Goal: Task Accomplishment & Management: Complete application form

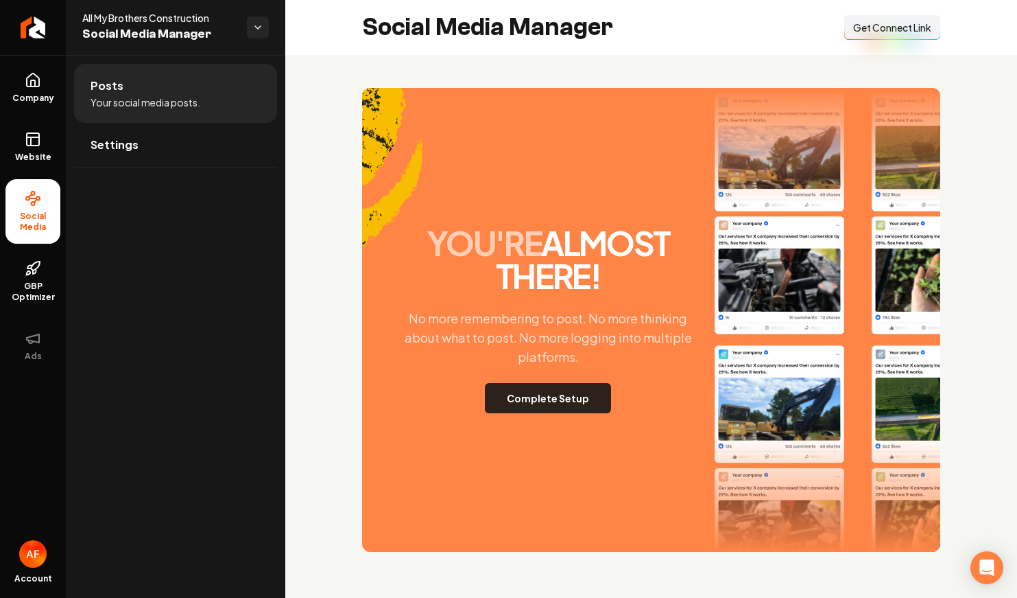
click at [557, 400] on button "Complete Setup" at bounding box center [548, 398] width 126 height 30
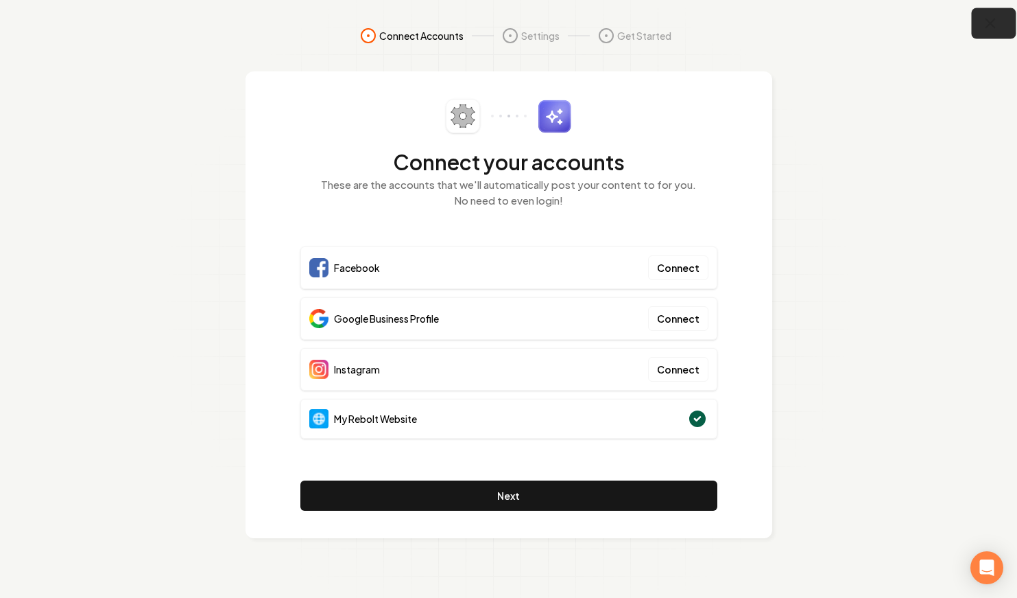
click at [1005, 20] on button "button" at bounding box center [994, 23] width 45 height 31
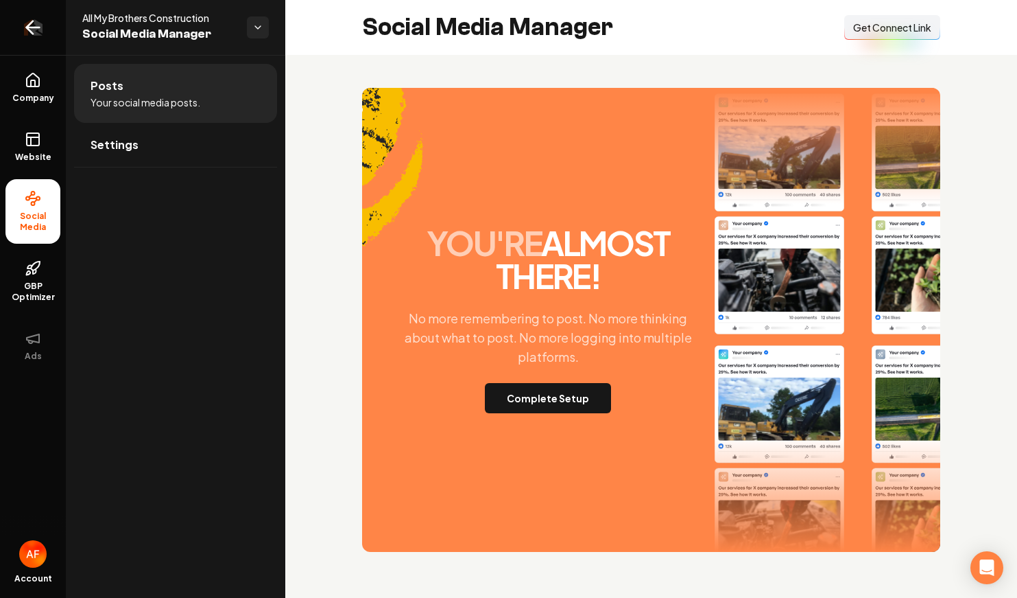
click at [17, 27] on link "Return to dashboard" at bounding box center [33, 27] width 66 height 55
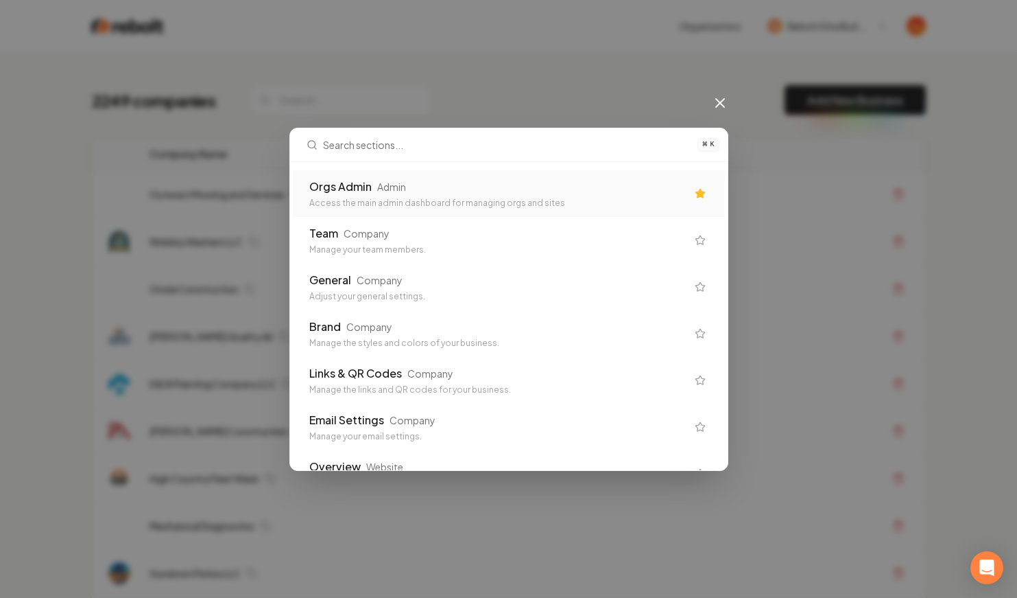
click at [395, 180] on div "Admin" at bounding box center [391, 187] width 29 height 14
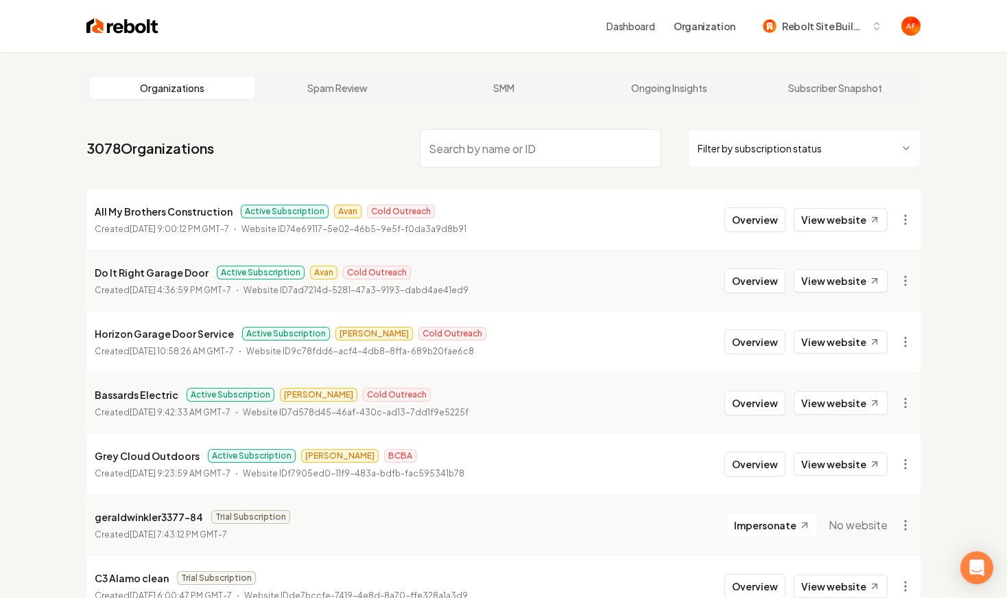
click at [478, 153] on input "search" at bounding box center [540, 148] width 241 height 38
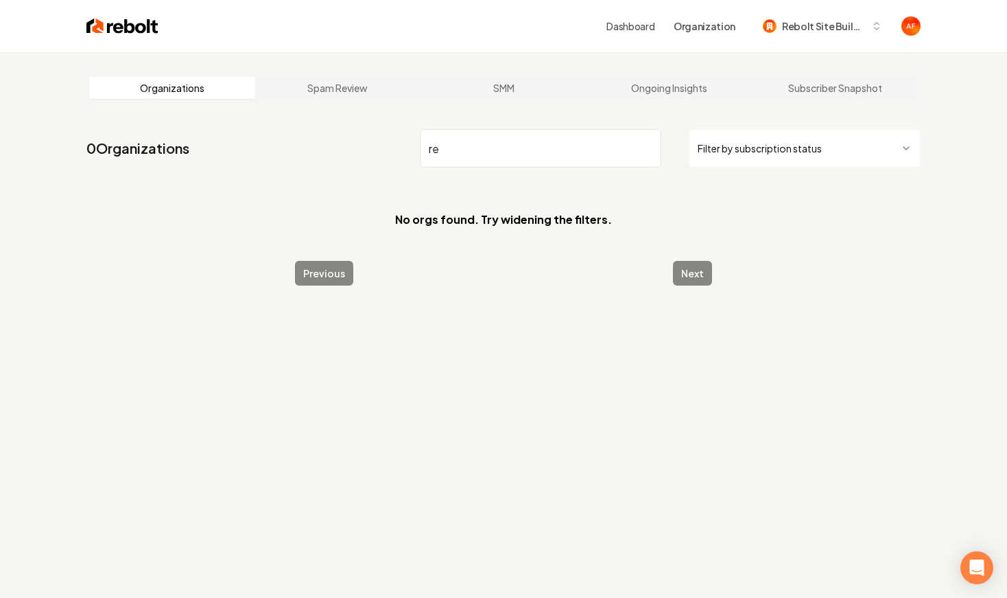
type input "r"
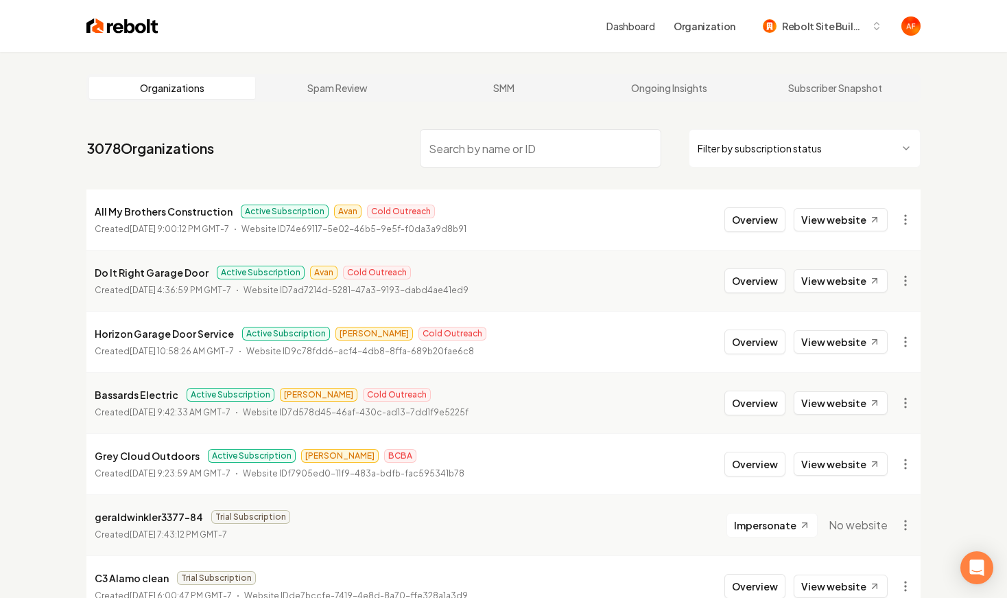
click at [423, 194] on li "All My Brothers Construction Active Subscription Avan Cold Outreach Created Sep…" at bounding box center [503, 219] width 834 height 60
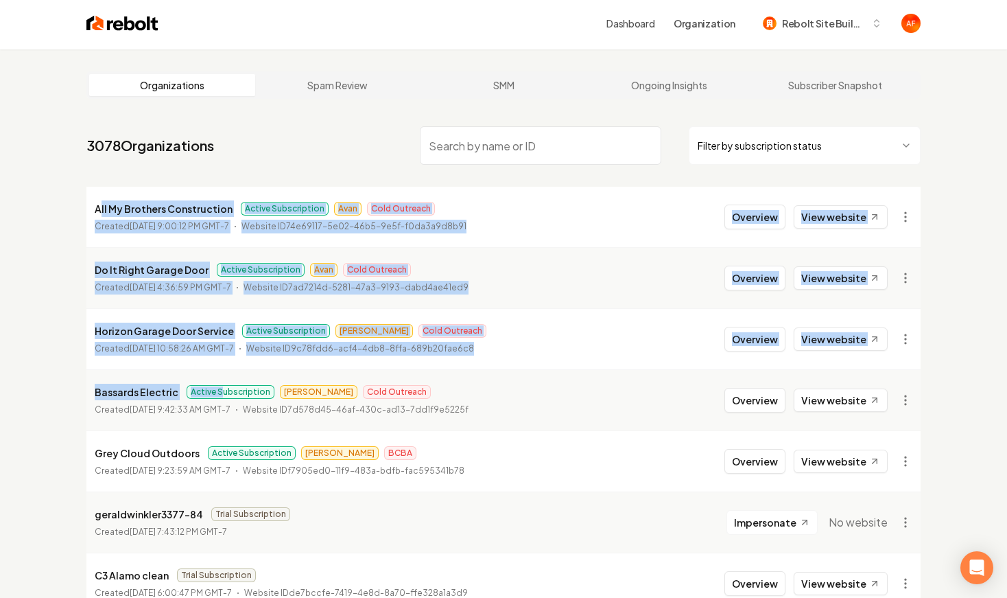
drag, startPoint x: 99, startPoint y: 206, endPoint x: 216, endPoint y: 391, distance: 219.2
click at [220, 389] on span "Active Subscription" at bounding box center [231, 392] width 88 height 14
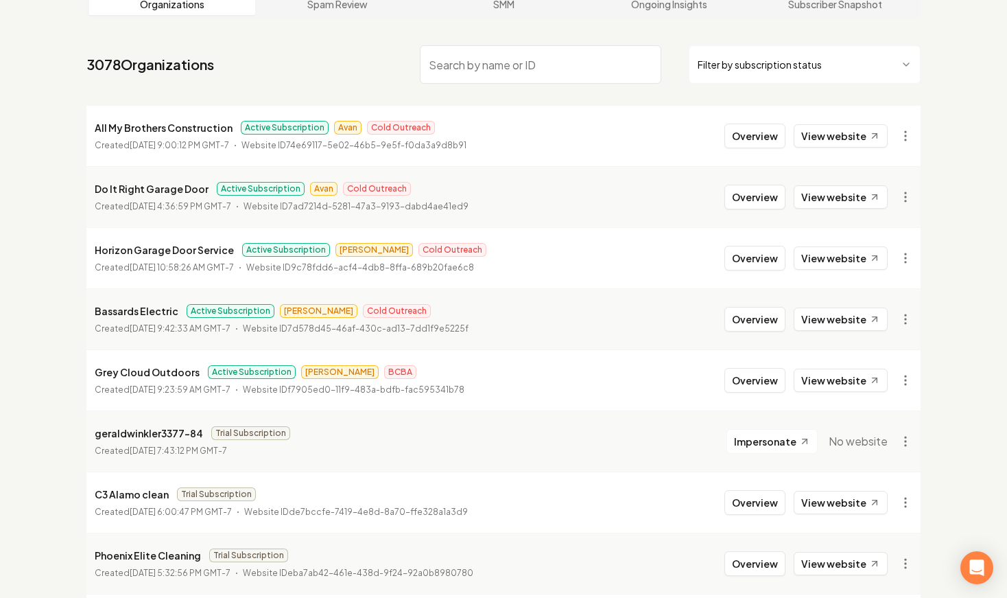
scroll to position [104, 0]
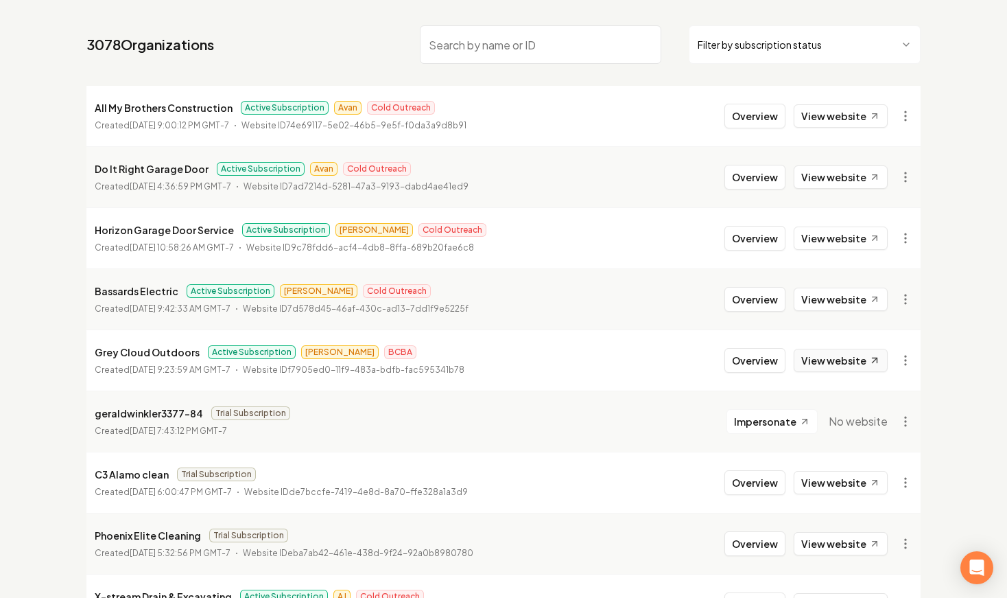
click at [847, 353] on link "View website" at bounding box center [841, 359] width 94 height 23
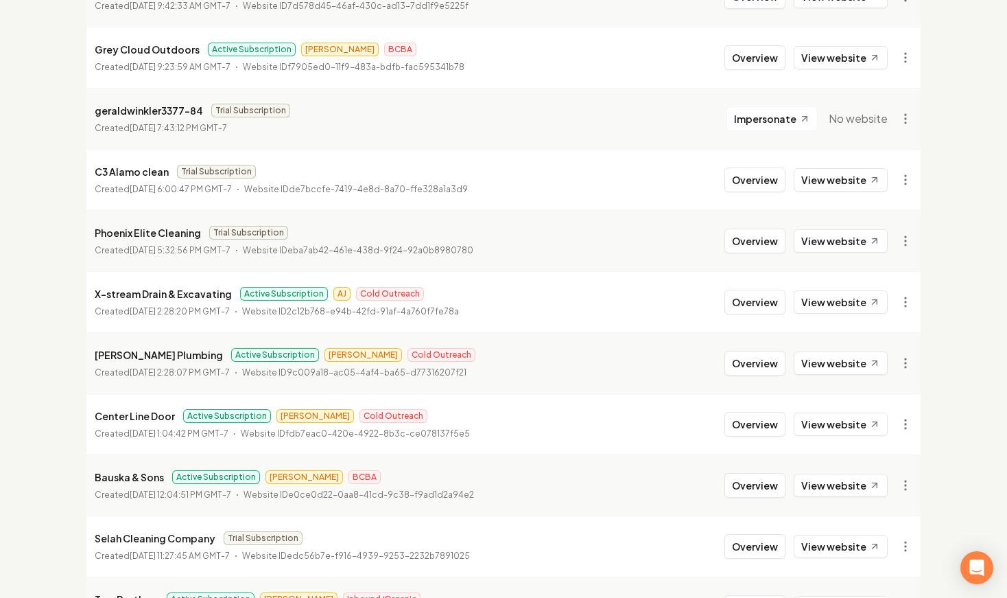
scroll to position [0, 0]
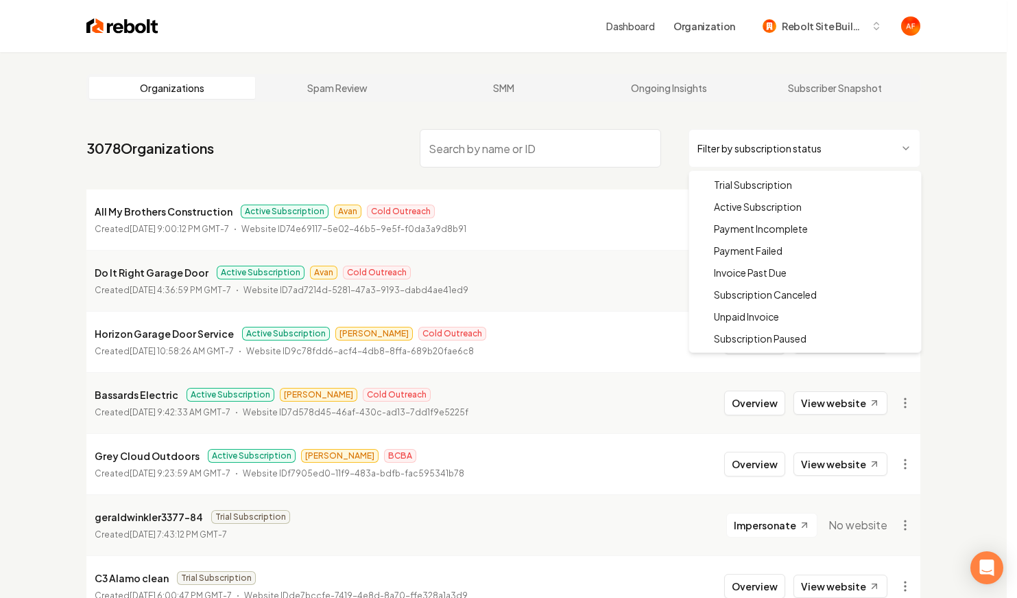
click at [740, 142] on html "Dashboard Organization Rebolt Site Builder Organizations Spam Review SMM Ongoin…" at bounding box center [508, 299] width 1017 height 598
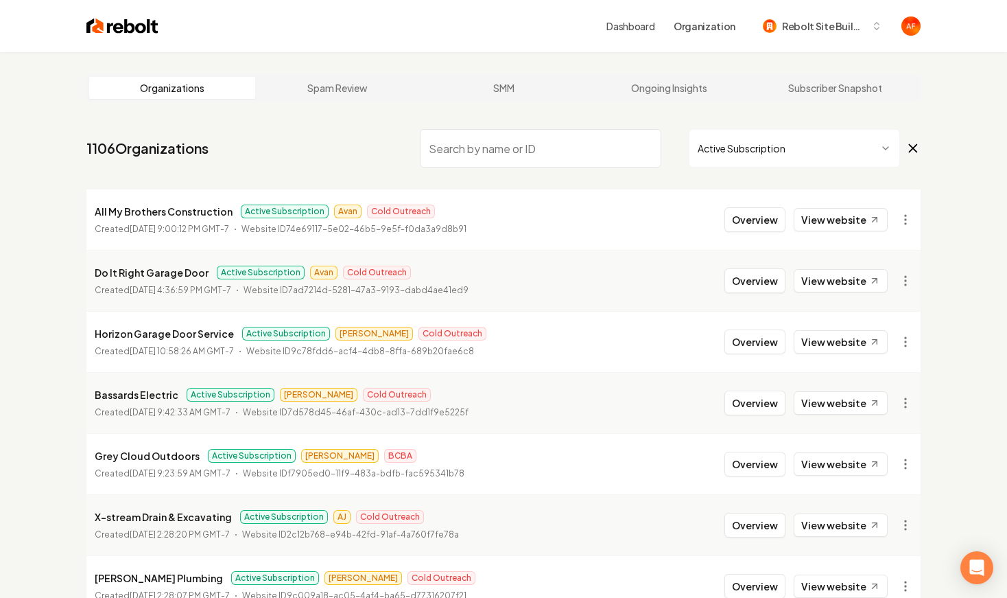
click at [421, 305] on li "Do It Right Garage Door Active Subscription Avan Cold Outreach Created Septembe…" at bounding box center [503, 280] width 834 height 61
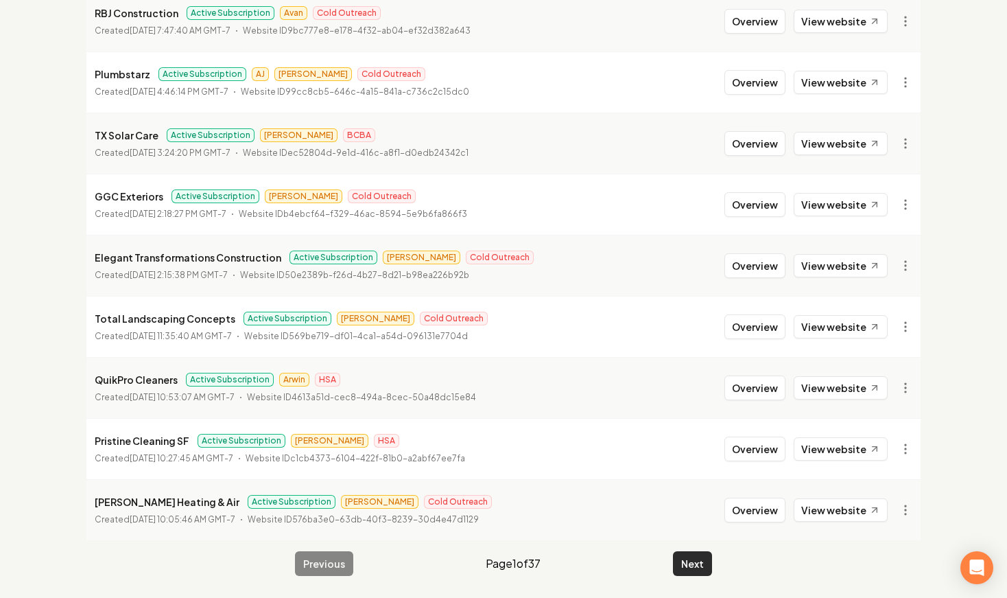
click at [699, 569] on button "Next" at bounding box center [692, 563] width 39 height 25
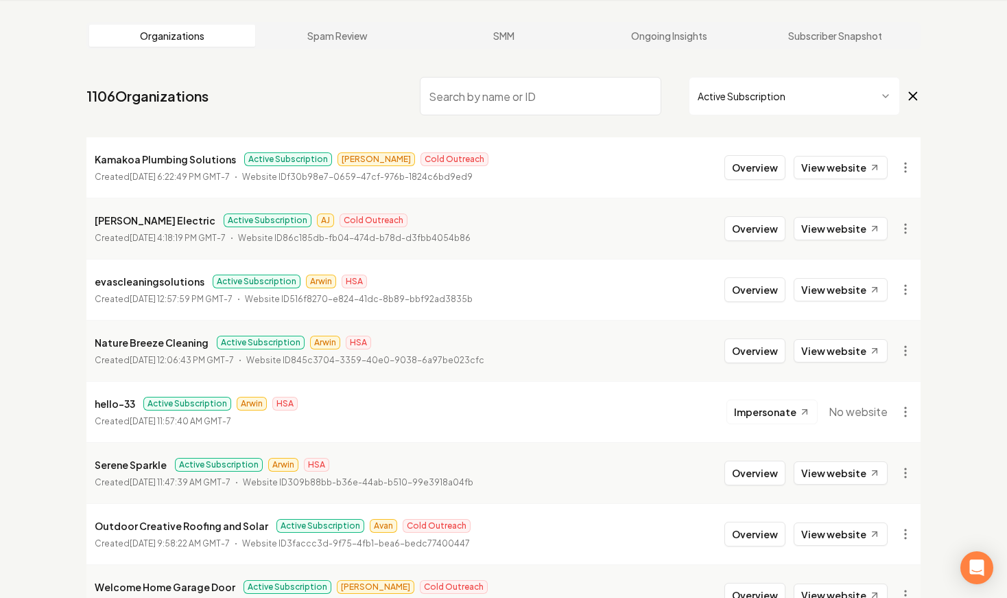
scroll to position [1480, 0]
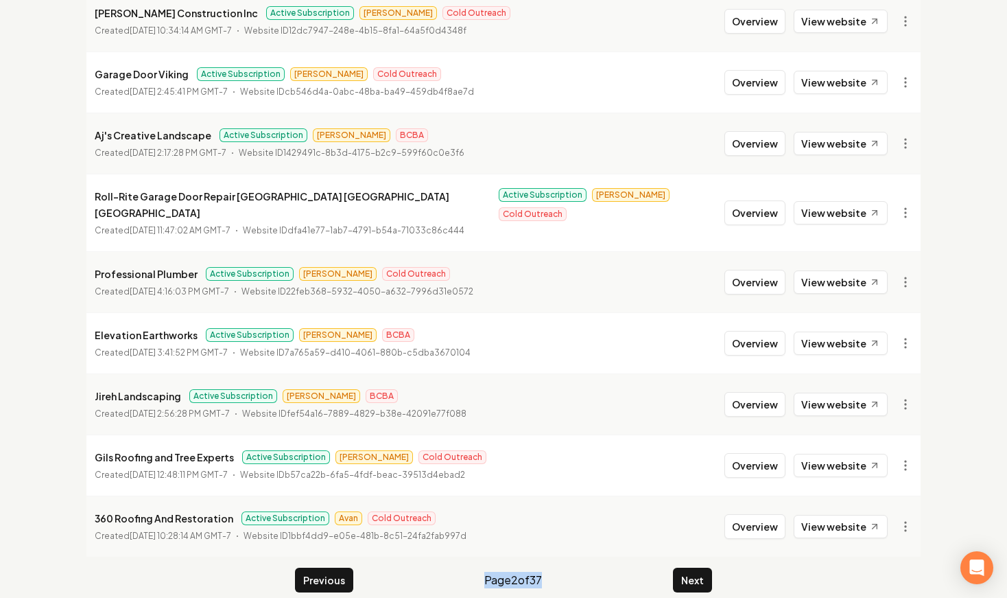
drag, startPoint x: 477, startPoint y: 567, endPoint x: 589, endPoint y: 561, distance: 111.3
click at [589, 567] on div "Previous Page 2 of 37 Next" at bounding box center [503, 579] width 417 height 25
click at [587, 567] on div "Previous Page 2 of 37 Next" at bounding box center [503, 579] width 417 height 25
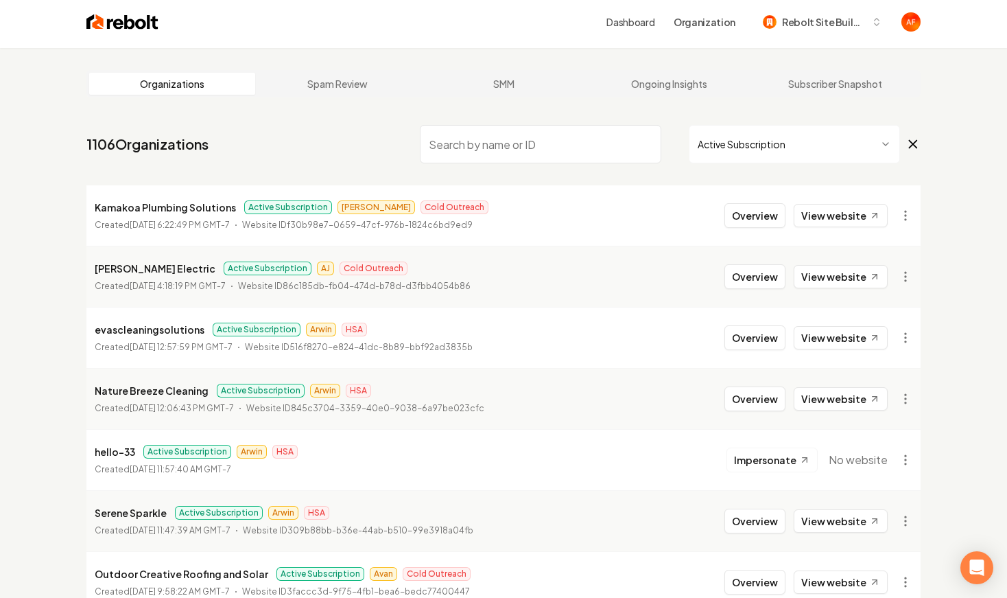
scroll to position [0, 0]
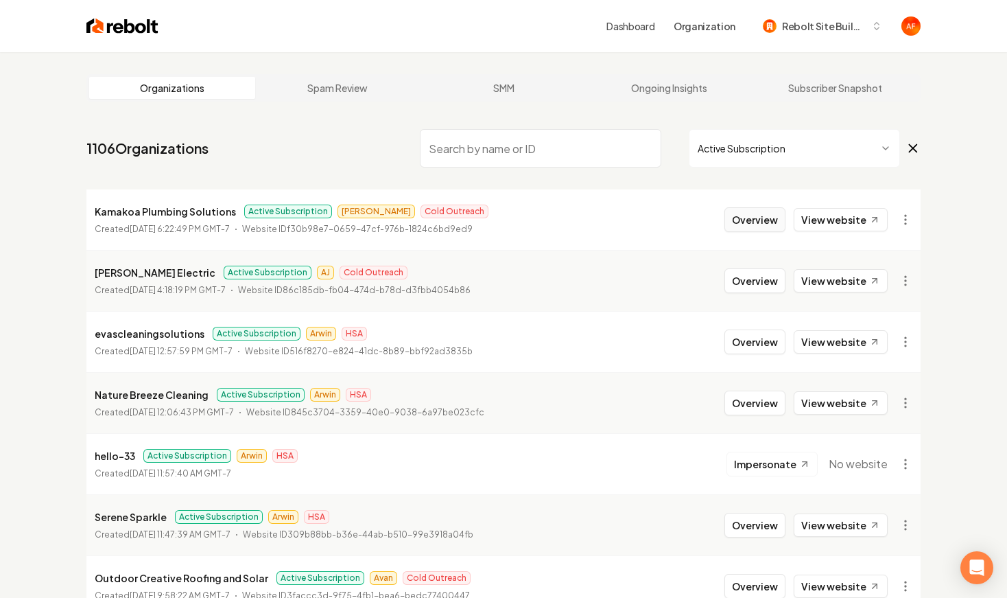
click at [760, 210] on button "Overview" at bounding box center [754, 219] width 61 height 25
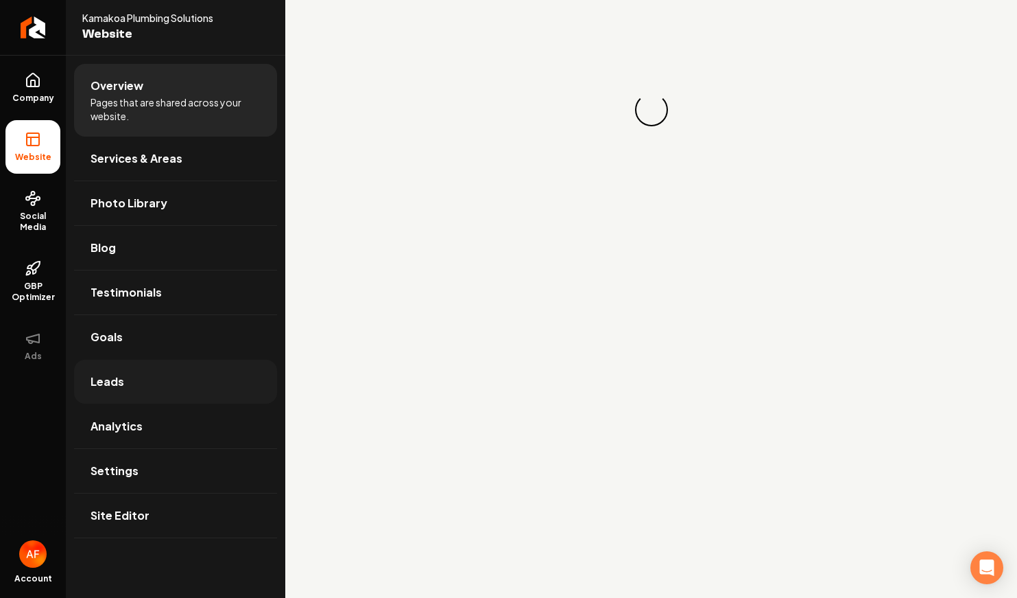
click at [128, 392] on link "Leads" at bounding box center [175, 381] width 203 height 44
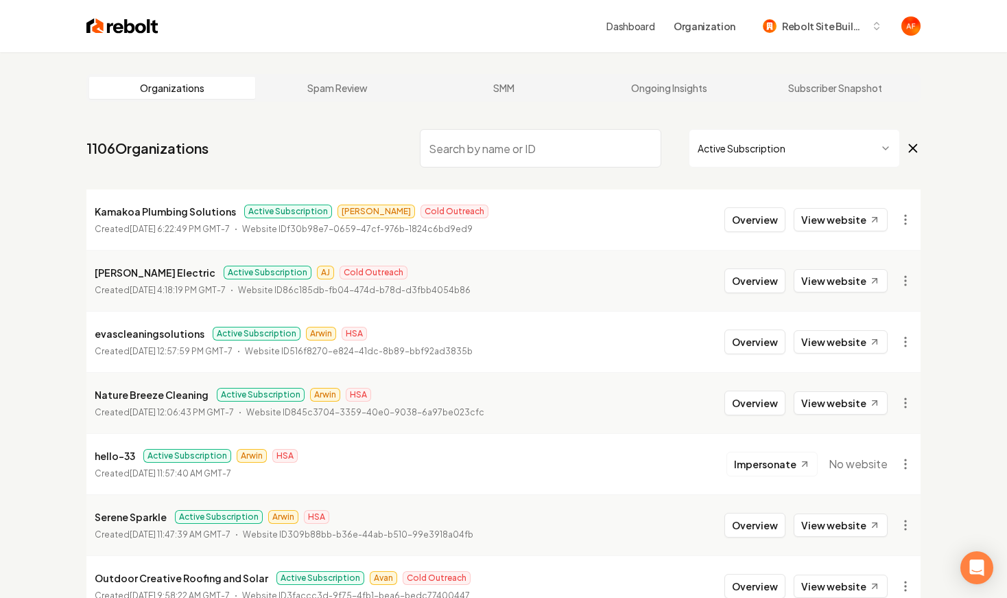
click at [510, 147] on input "search" at bounding box center [540, 148] width 241 height 38
click at [475, 127] on nav "1106 Organizations Active Subscription" at bounding box center [503, 153] width 834 height 60
click at [481, 145] on input "search" at bounding box center [540, 148] width 241 height 38
click at [100, 29] on img at bounding box center [122, 25] width 72 height 19
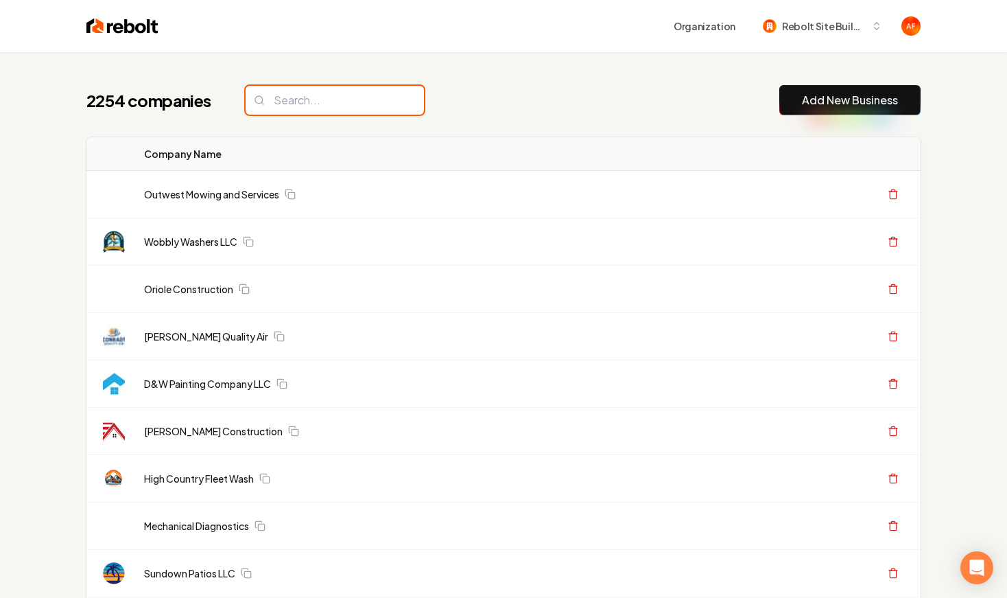
click at [318, 93] on input "search" at bounding box center [335, 100] width 178 height 29
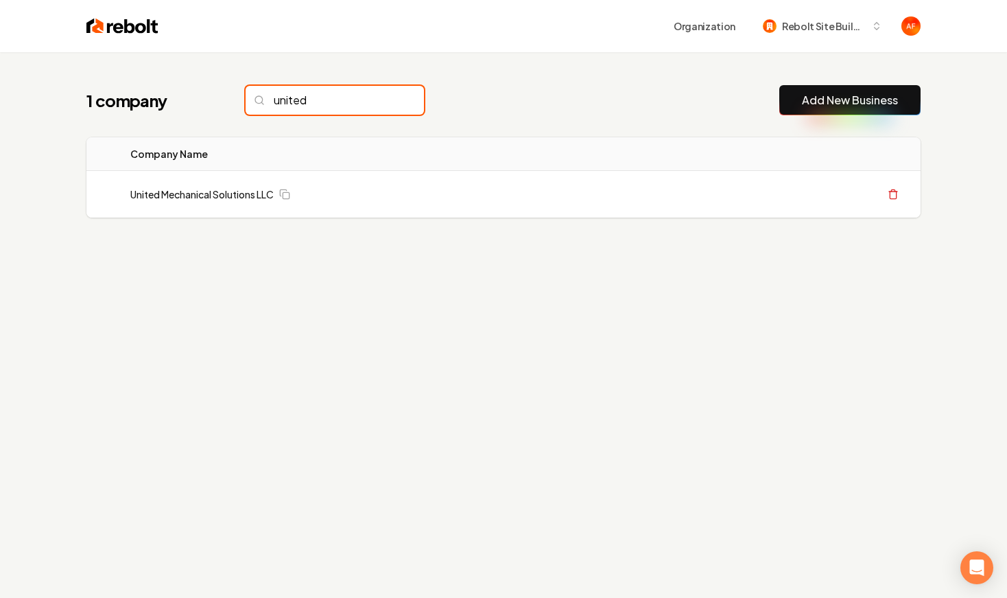
type input "united"
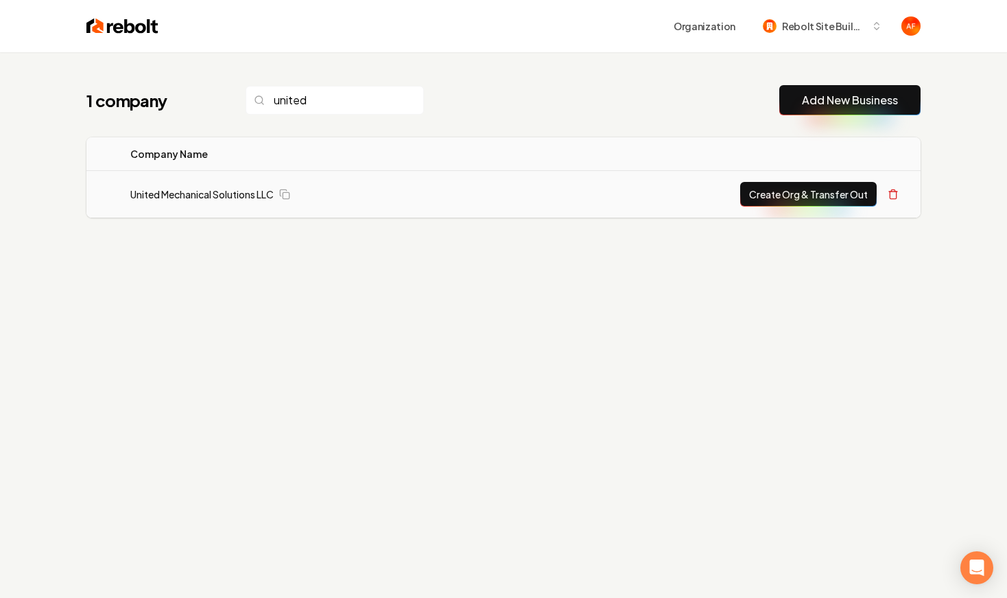
click at [797, 202] on button "Create Org & Transfer Out" at bounding box center [808, 194] width 137 height 25
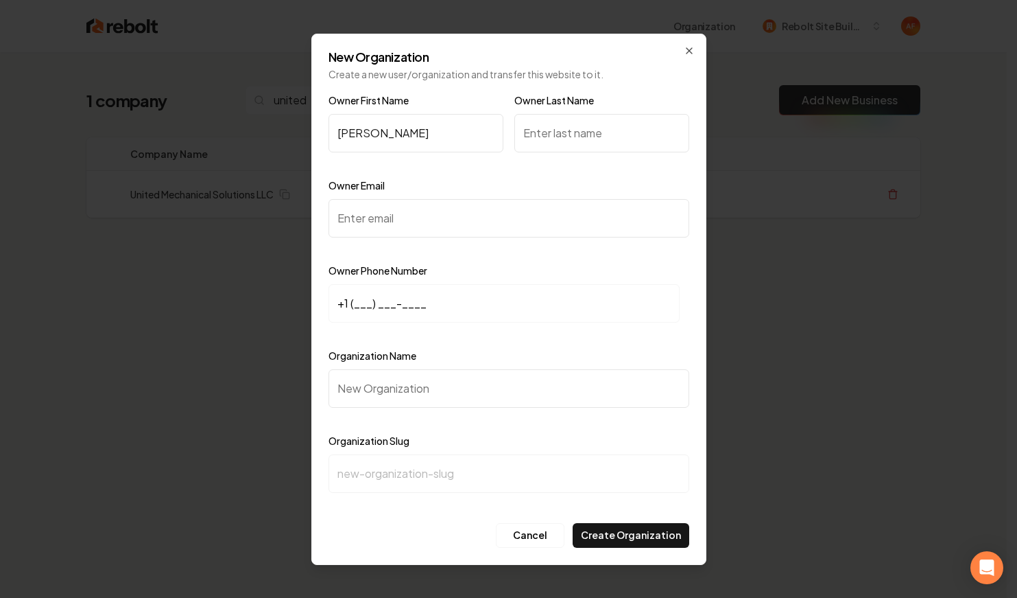
type input "Alex"
type input "Lombardi"
click at [360, 217] on input "Owner Email" at bounding box center [509, 218] width 361 height 38
paste input "alex@unitedmechanicalnc.com"
type input "alex@unitedmechanicalnc.com"
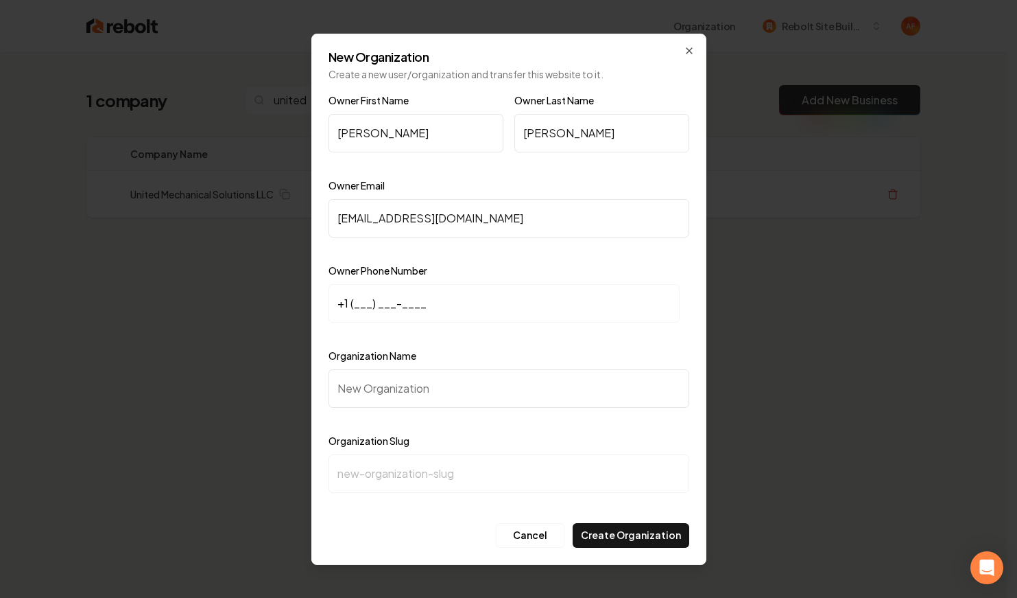
click at [355, 301] on input "+1 (___) ___-____" at bounding box center [504, 303] width 351 height 38
paste input "910) 777-1835"
type input "+1 (910) 777-1835"
click at [362, 383] on input "Organization Name" at bounding box center [509, 388] width 361 height 38
paste input "United Mechanical Solutions Llc Mechanical"
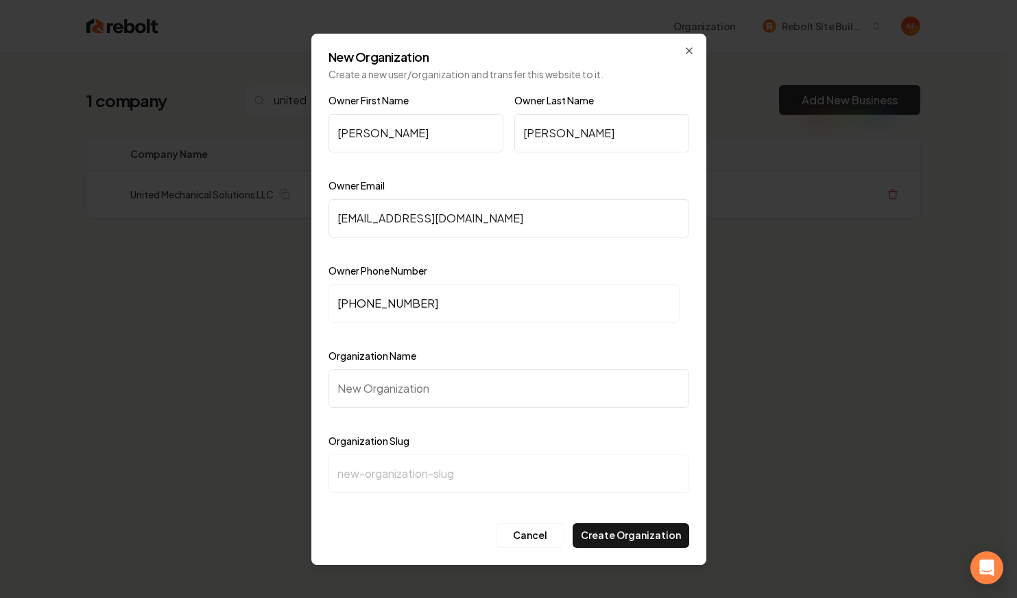
type input "United Mechanical Solutions Llc Mechanical"
type input "united-mechanical-solutions-llc-mechanical"
drag, startPoint x: 596, startPoint y: 387, endPoint x: 501, endPoint y: 383, distance: 95.4
click at [501, 383] on input "United Mechanical Solutions Llc Mechanical" at bounding box center [509, 388] width 361 height 38
type input "United Mechanical Solutions Llc"
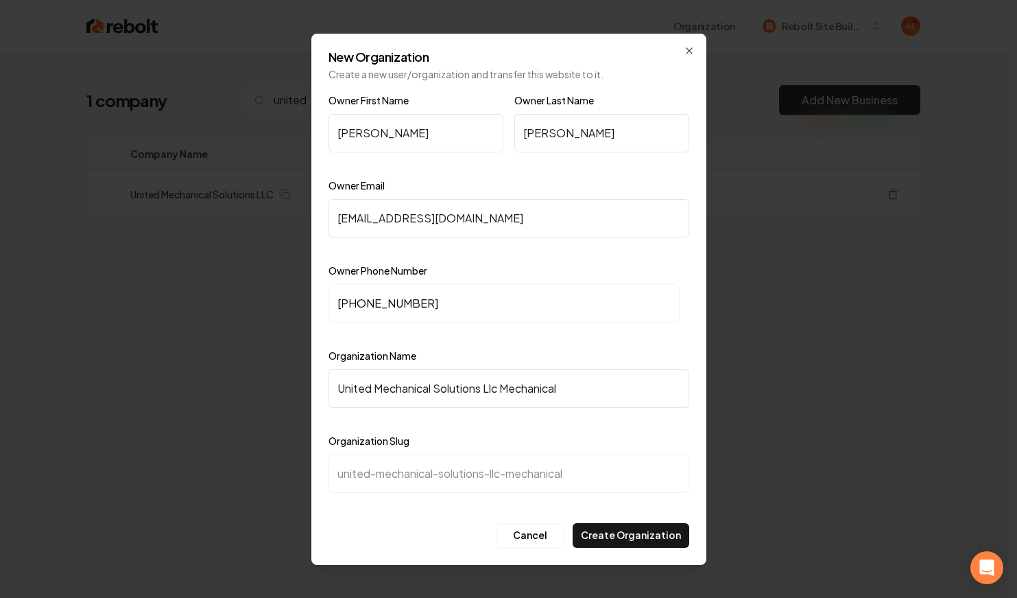
type input "united-mechanical-solutions-llc"
type input "United Mechanical Solutions Llc"
click at [648, 532] on button "Create Organization" at bounding box center [631, 535] width 117 height 25
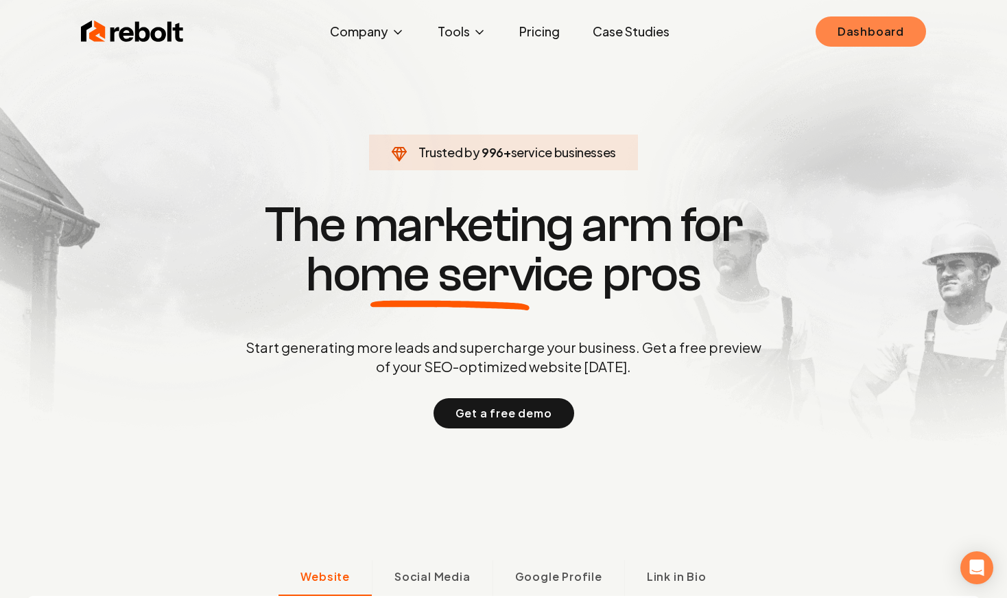
click at [908, 36] on link "Dashboard" at bounding box center [871, 31] width 110 height 30
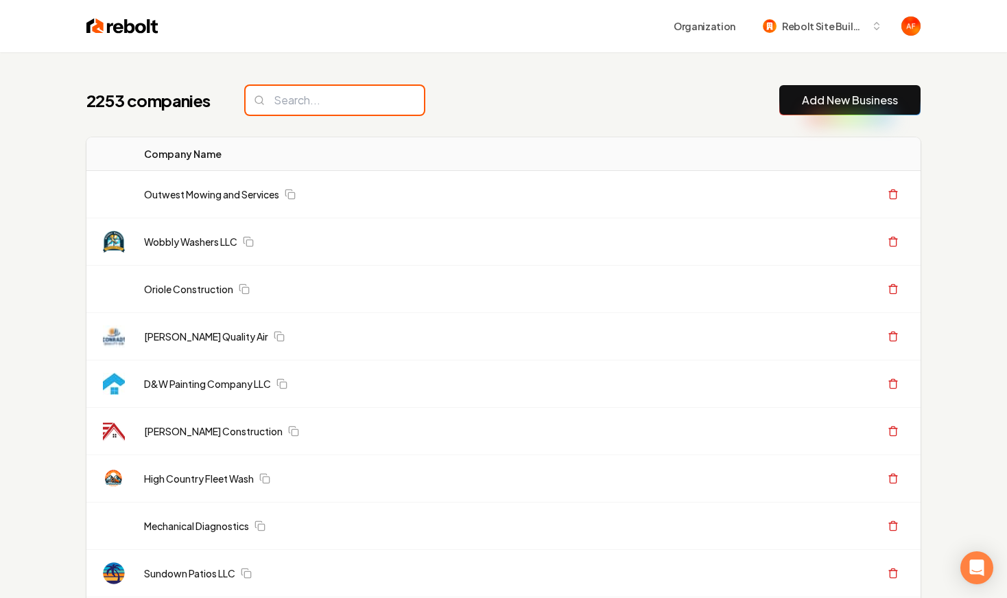
click at [325, 94] on input "search" at bounding box center [335, 100] width 178 height 29
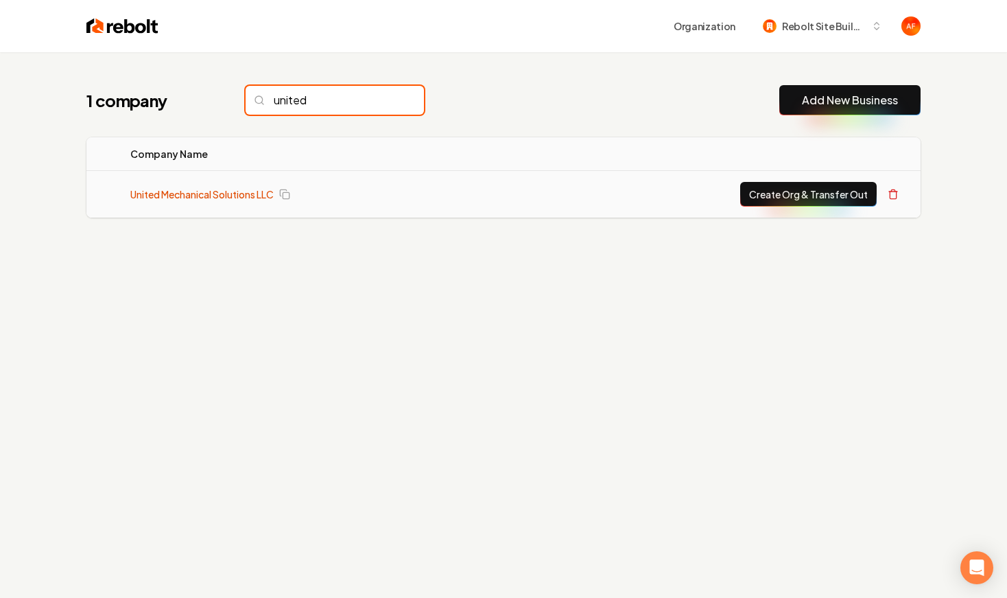
type input "united"
click at [204, 187] on link "United Mechanical Solutions LLC" at bounding box center [201, 194] width 143 height 14
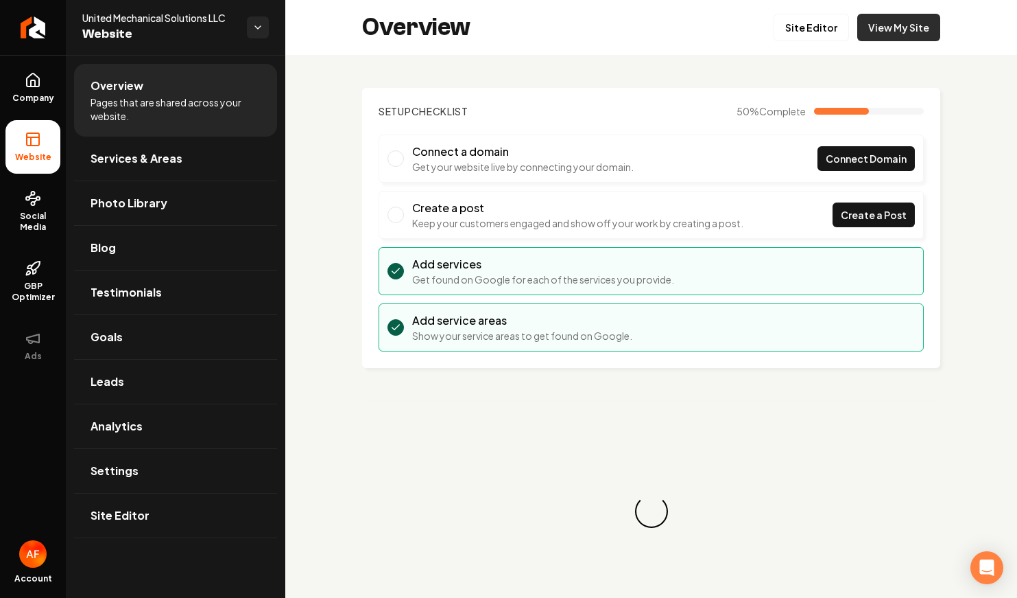
click at [923, 30] on link "View My Site" at bounding box center [899, 27] width 83 height 27
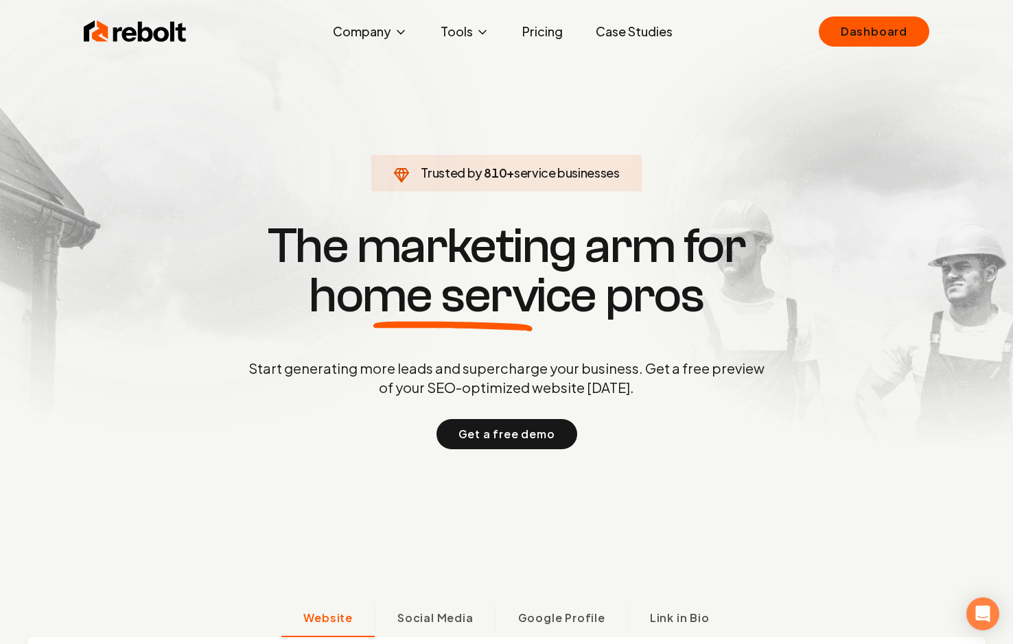
click at [617, 37] on link "Case Studies" at bounding box center [633, 31] width 99 height 27
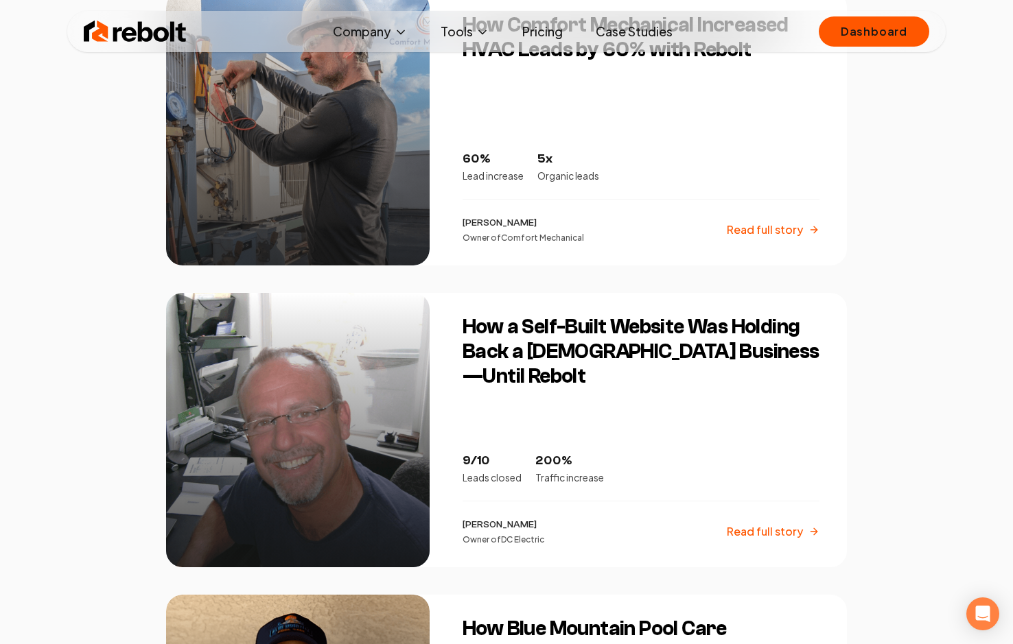
scroll to position [1253, 0]
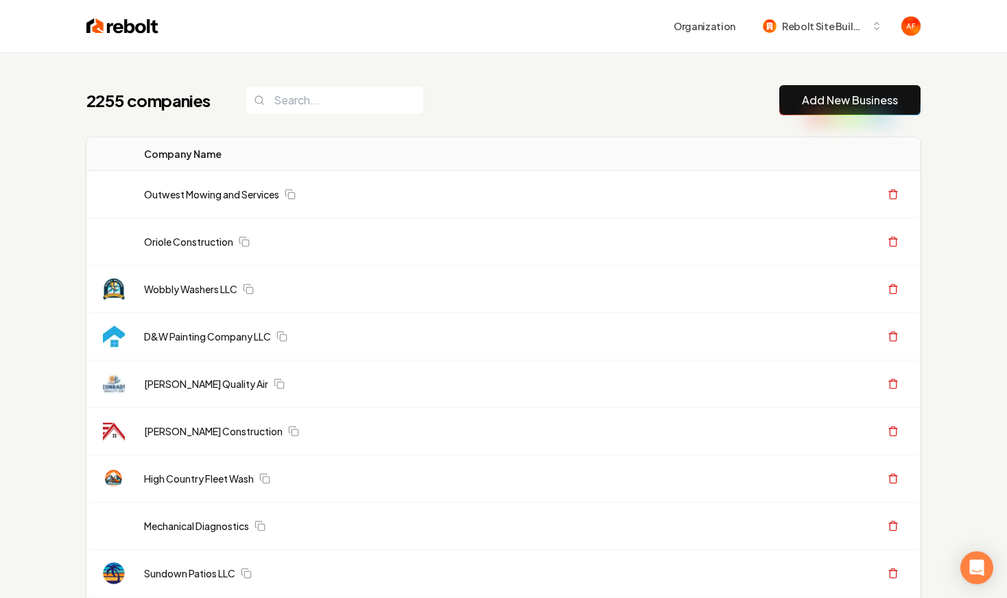
click at [505, 109] on div "2255 companies Add New Business" at bounding box center [503, 100] width 834 height 30
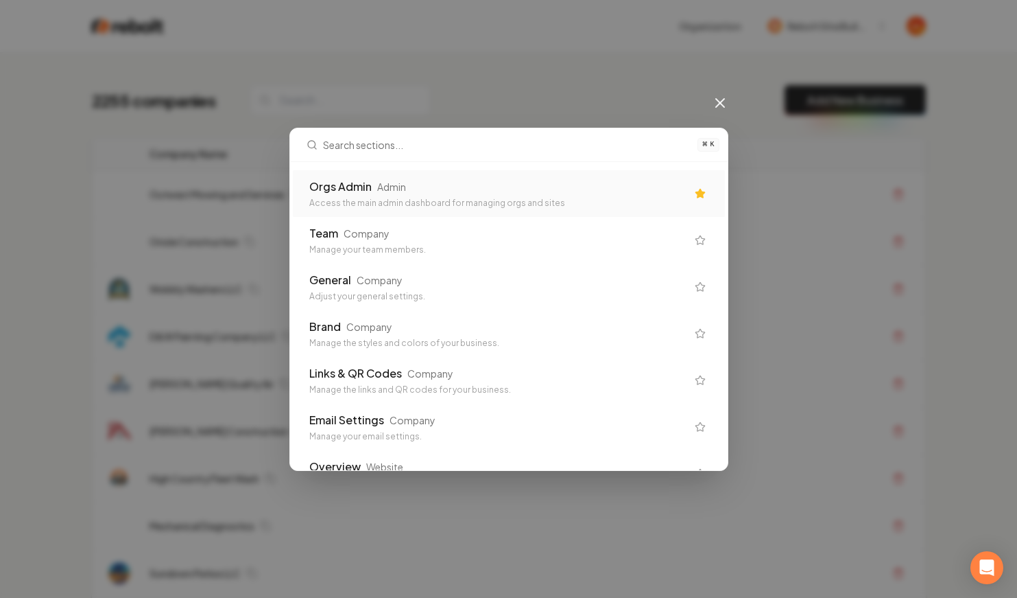
click at [433, 188] on div "Orgs Admin Admin" at bounding box center [497, 186] width 377 height 16
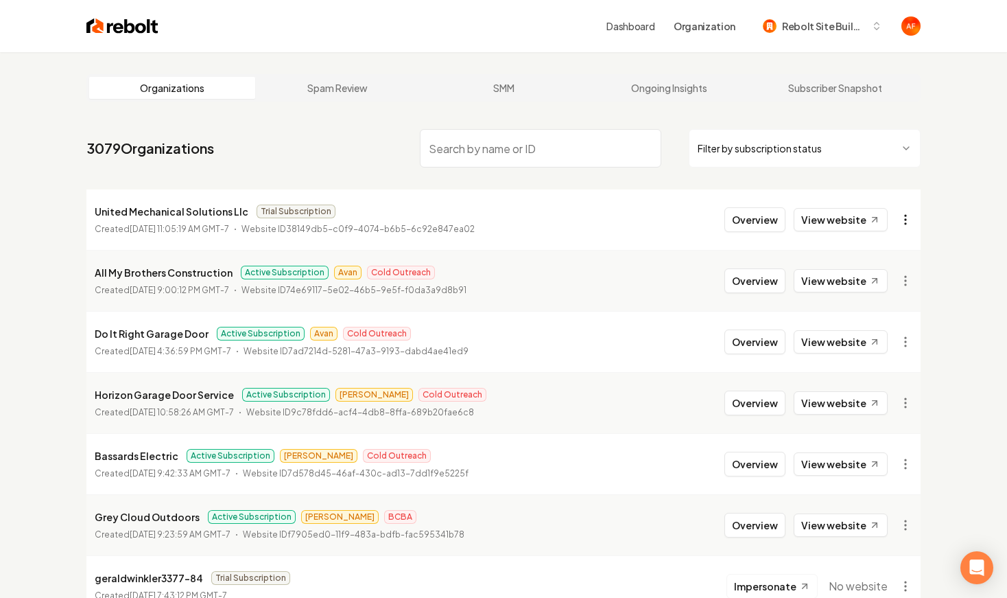
click at [901, 220] on html "Dashboard Organization Rebolt Site Builder Organizations Spam Review SMM Ongoin…" at bounding box center [503, 299] width 1007 height 598
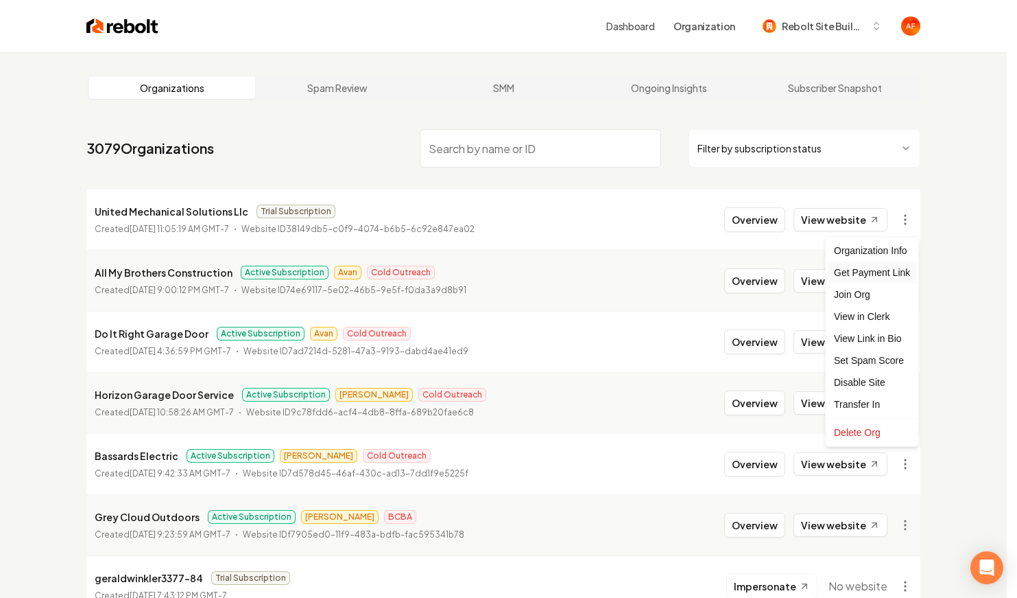
click at [866, 267] on div "Get Payment Link" at bounding box center [872, 272] width 87 height 22
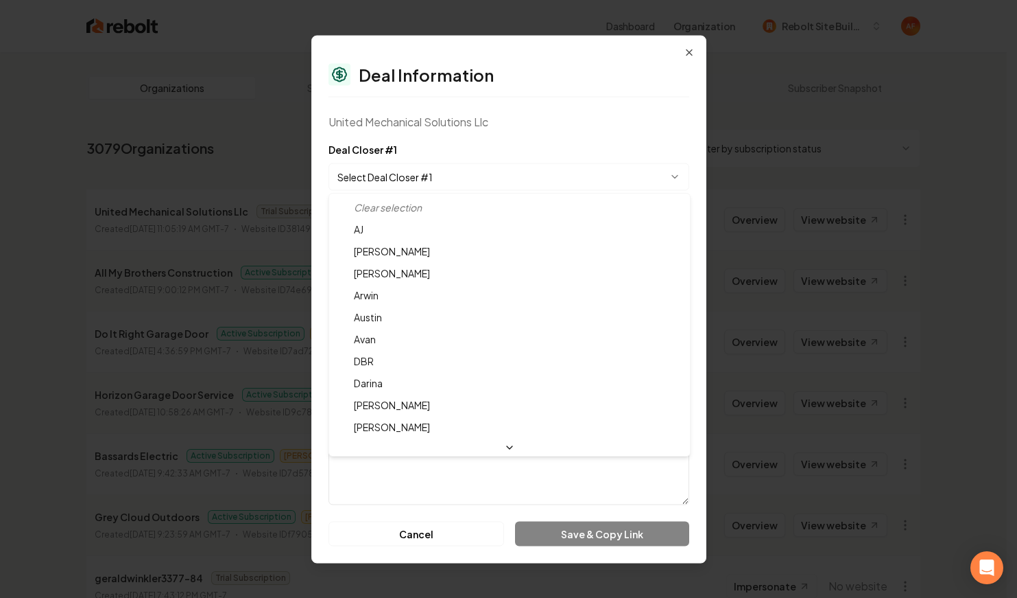
click at [579, 178] on body "Dashboard Organization Rebolt Site Builder Organizations Spam Review SMM Ongoin…" at bounding box center [503, 299] width 1007 height 598
select select "**********"
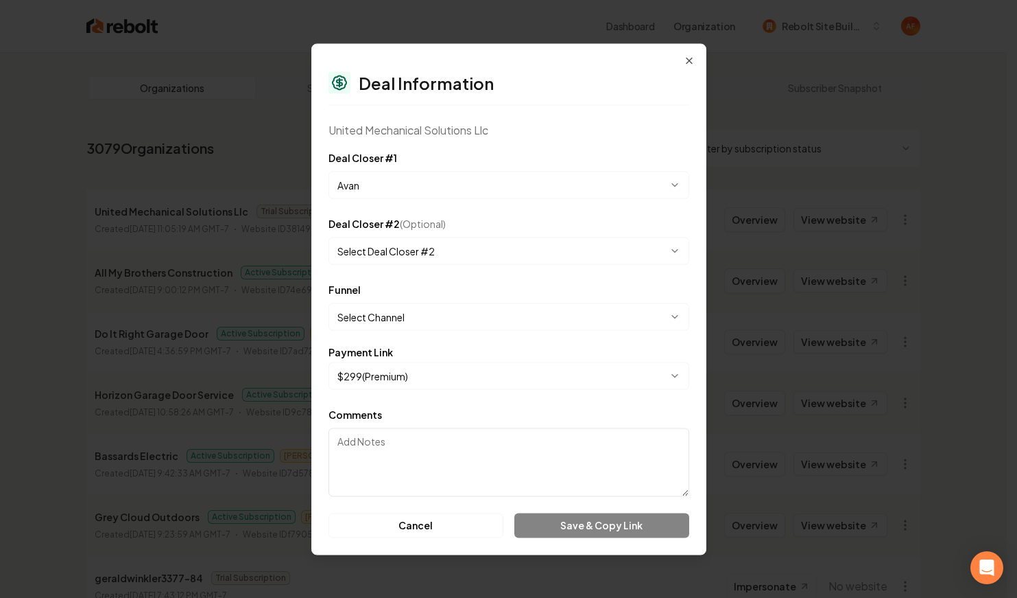
click at [469, 324] on body "Dashboard Organization Rebolt Site Builder Organizations Spam Review SMM Ongoin…" at bounding box center [503, 299] width 1007 height 598
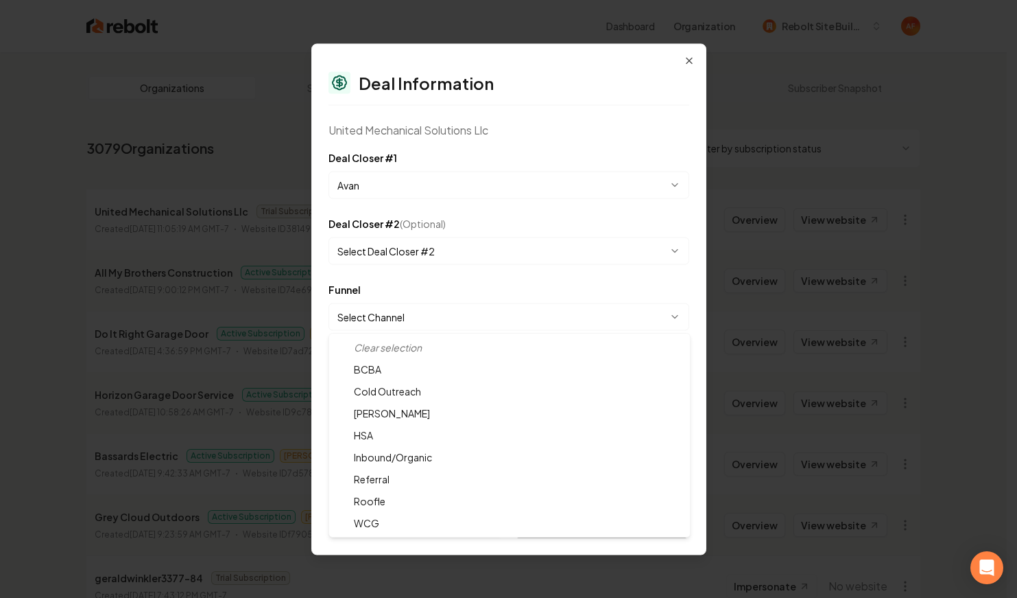
select select "**********"
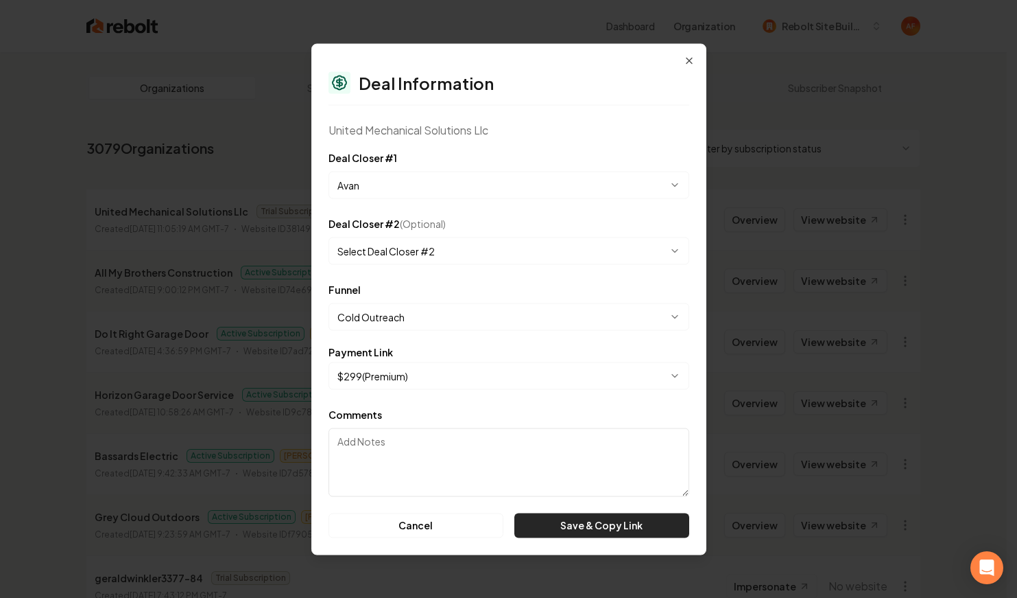
click at [593, 525] on button "Save & Copy Link" at bounding box center [602, 524] width 174 height 25
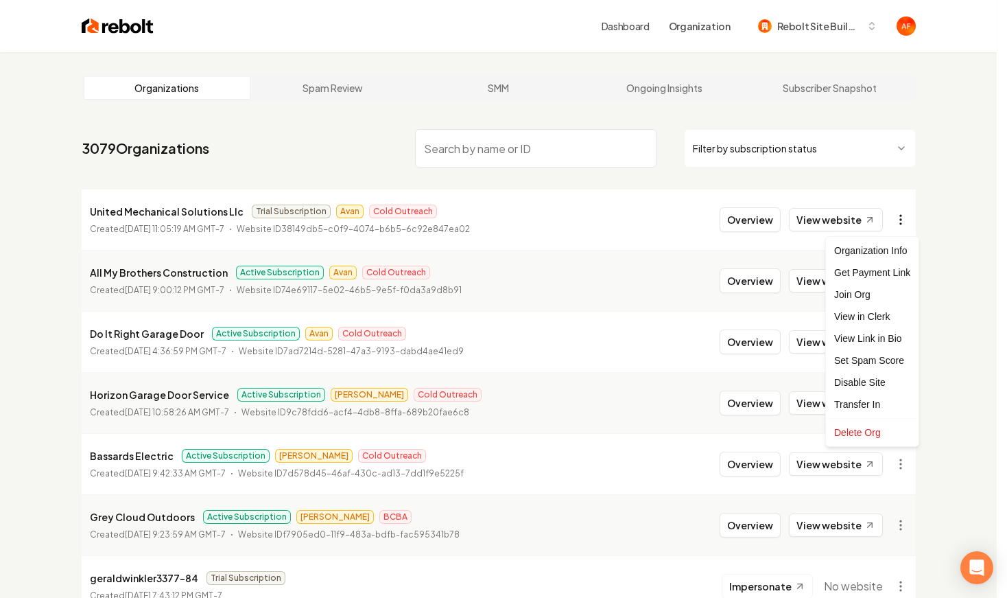
click at [905, 220] on html "Dashboard Organization Rebolt Site Builder Organizations Spam Review SMM Ongoin…" at bounding box center [503, 299] width 1007 height 598
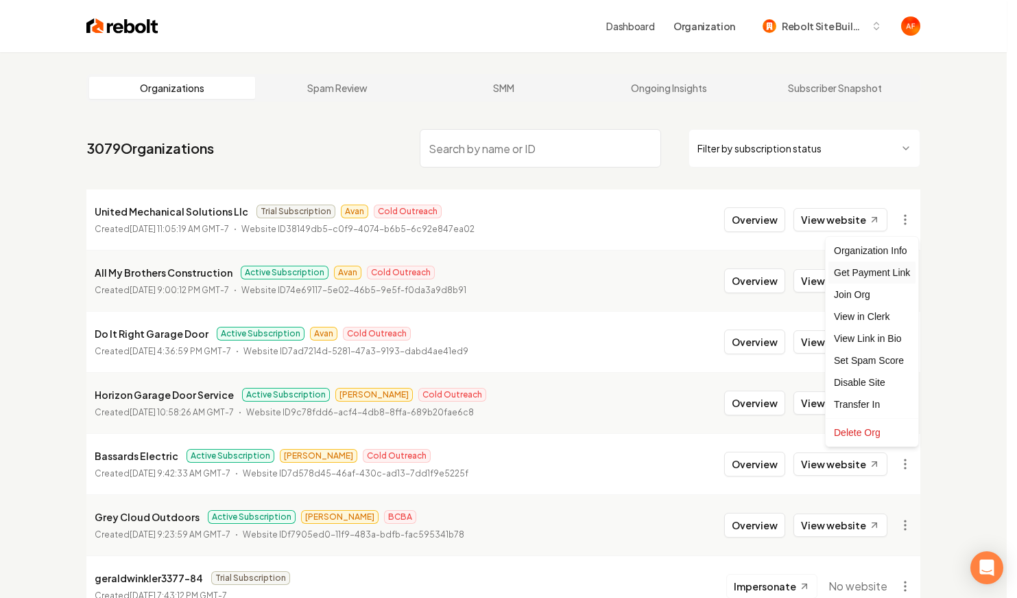
click at [900, 277] on div "Get Payment Link" at bounding box center [872, 272] width 87 height 22
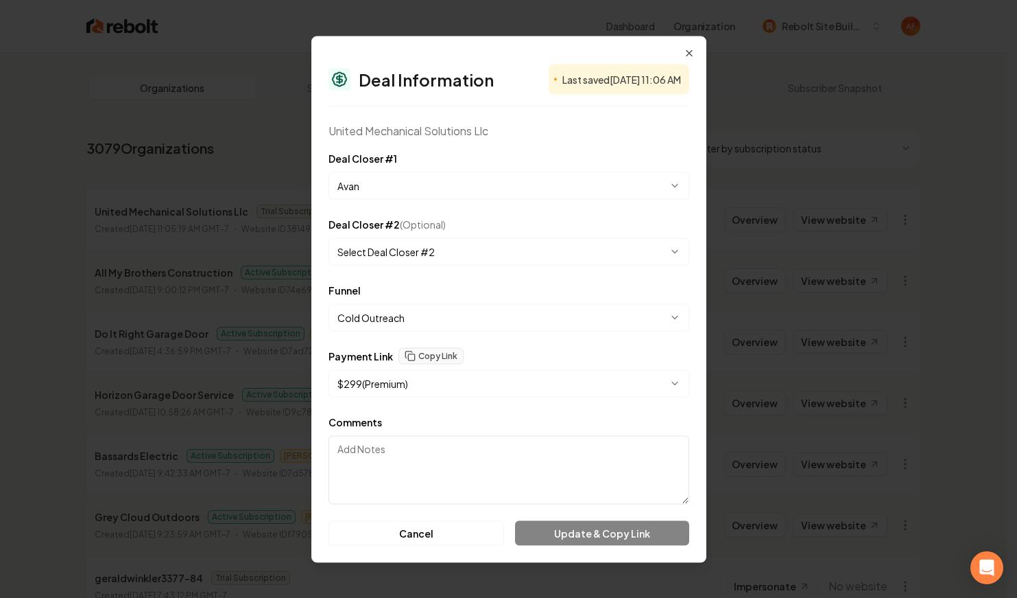
click at [568, 380] on body "Dashboard Organization Rebolt Site Builder Organizations Spam Review SMM Ongoin…" at bounding box center [503, 299] width 1007 height 598
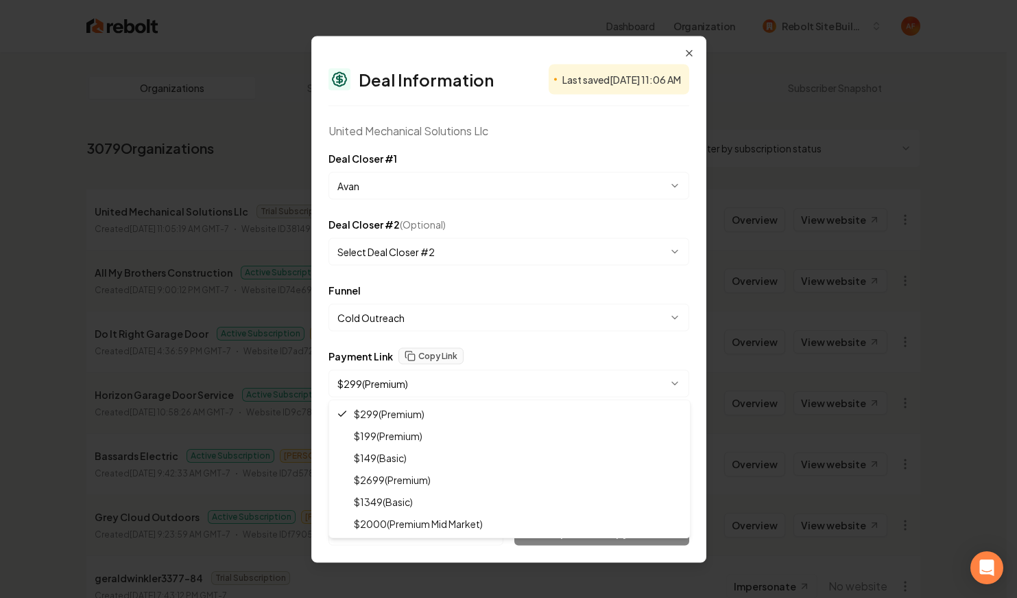
select select "**********"
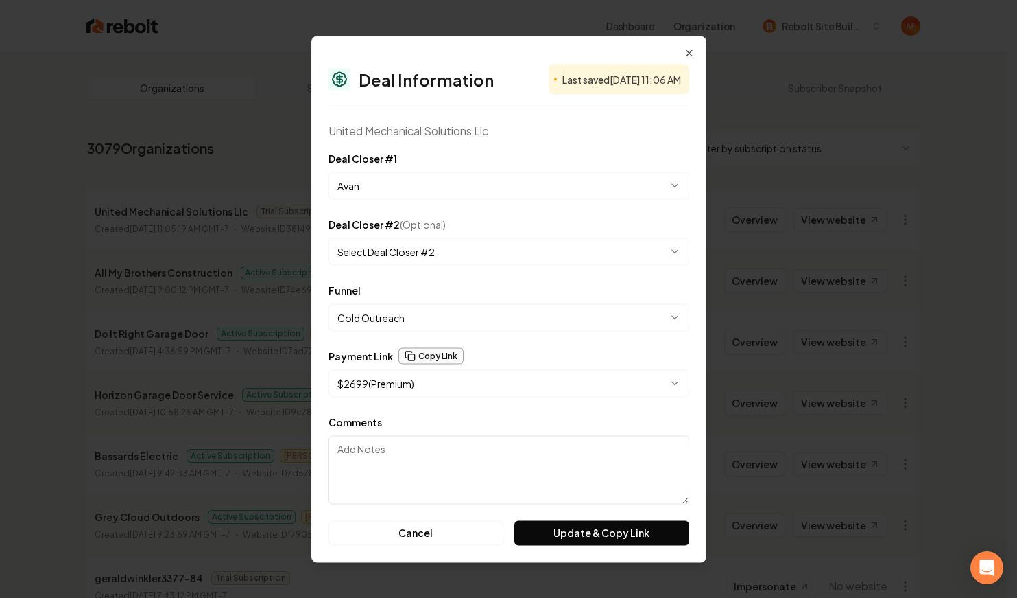
click at [443, 362] on button "Copy Link" at bounding box center [431, 355] width 65 height 16
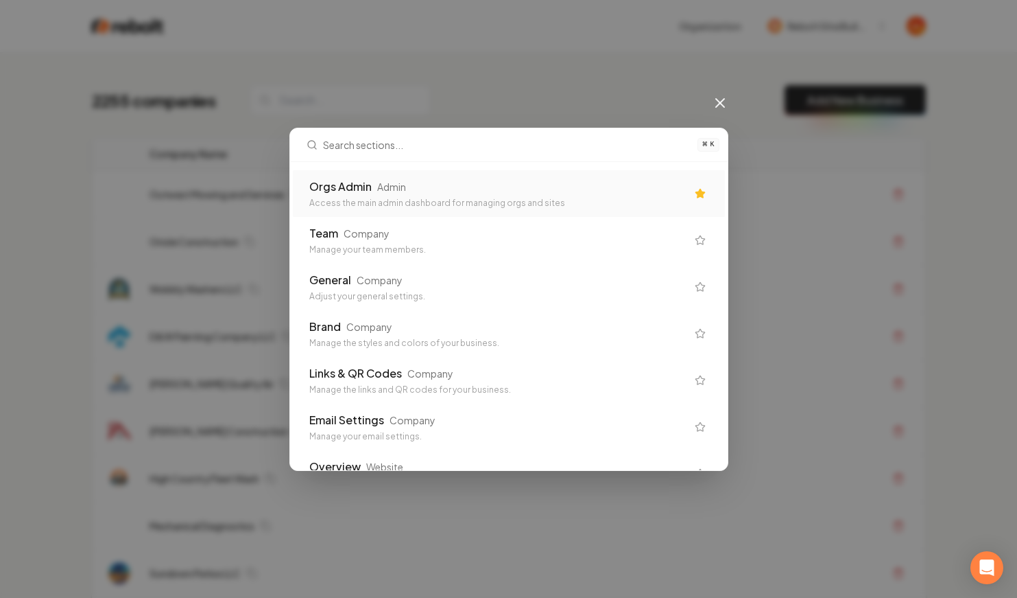
click at [464, 198] on div "Access the main admin dashboard for managing orgs and sites" at bounding box center [497, 203] width 377 height 11
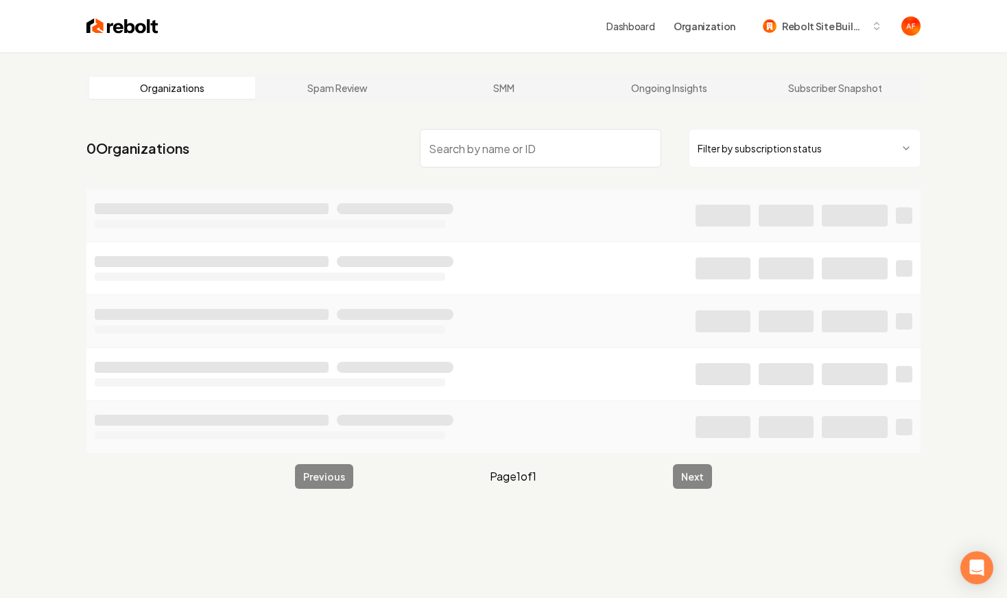
click at [489, 161] on input "search" at bounding box center [540, 148] width 241 height 38
type input "orca"
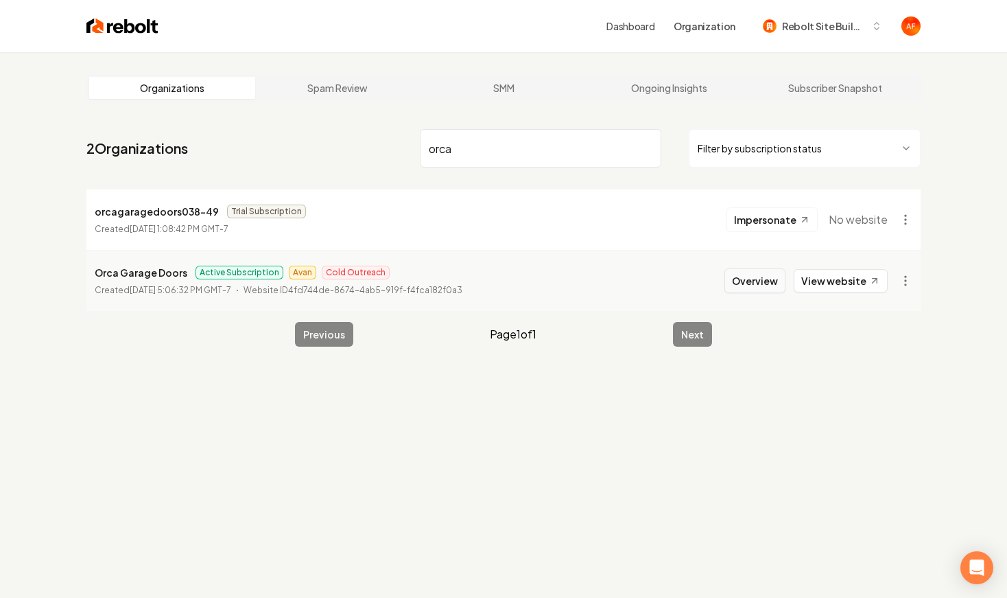
click at [770, 278] on button "Overview" at bounding box center [754, 280] width 61 height 25
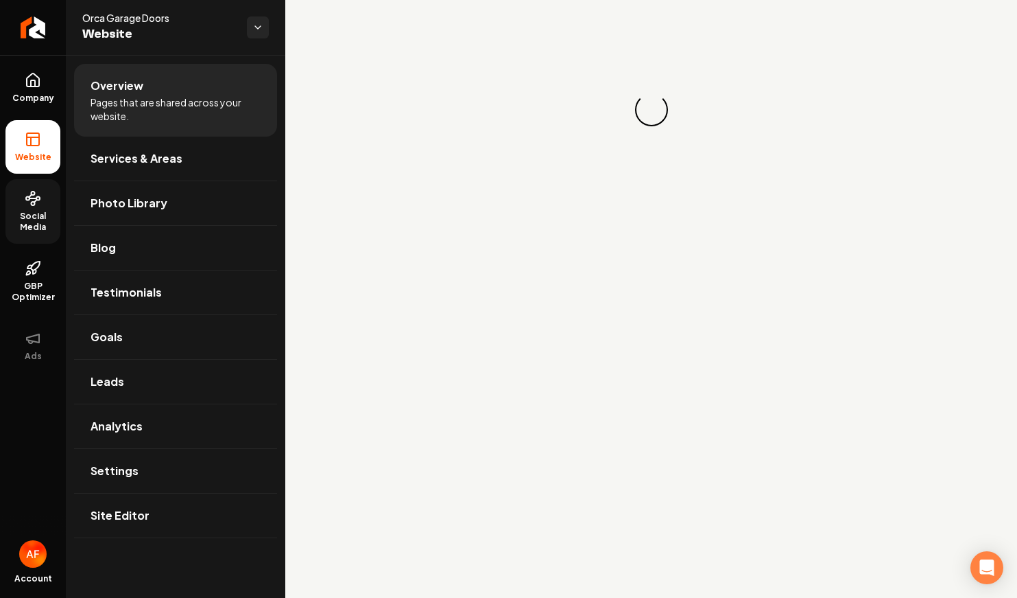
click at [36, 195] on icon at bounding box center [33, 198] width 16 height 16
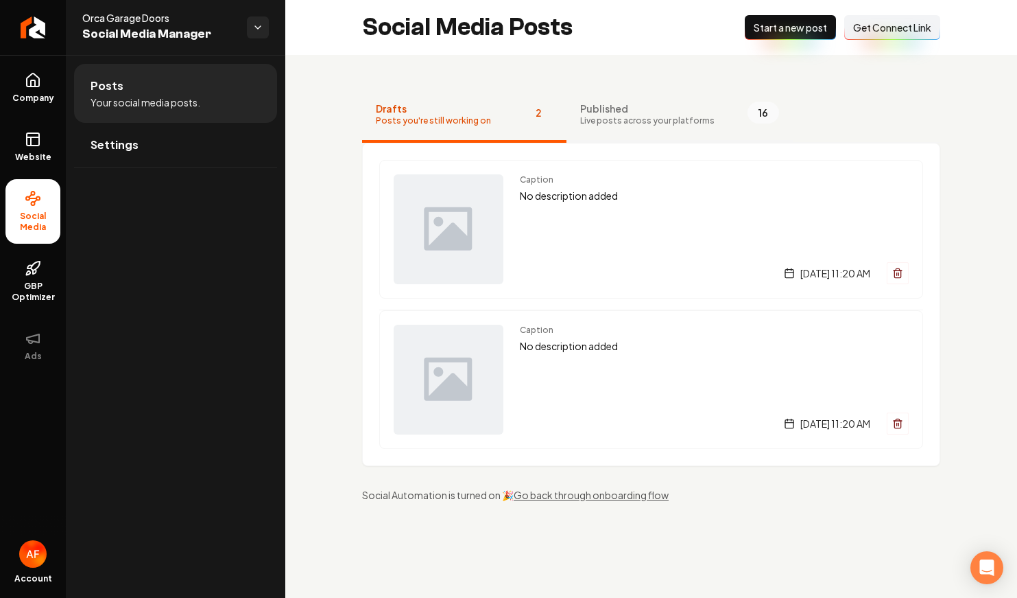
click at [694, 115] on span "Live posts across your platforms" at bounding box center [647, 120] width 134 height 11
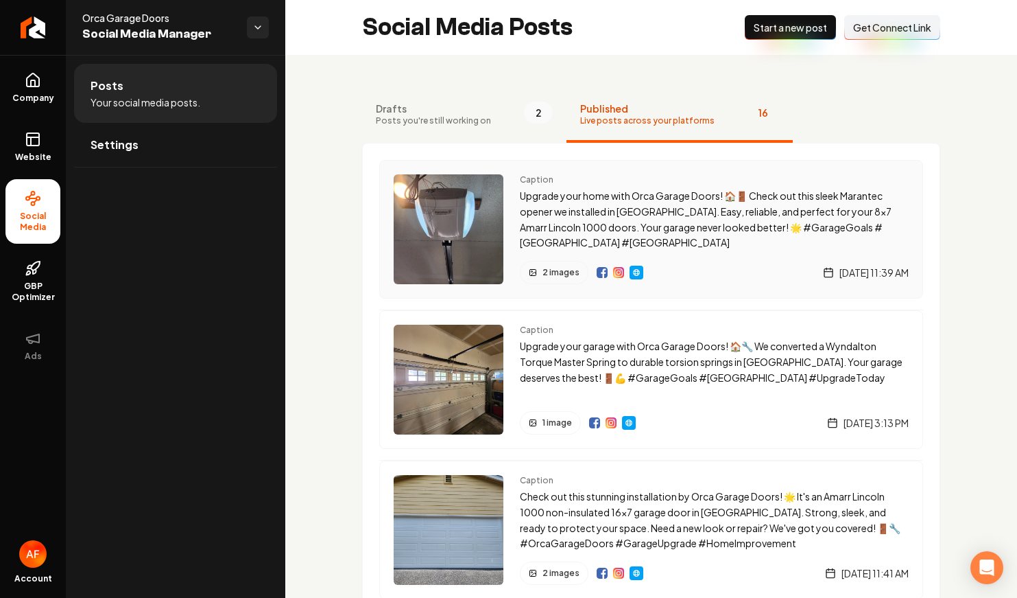
click at [621, 272] on img "Main content area" at bounding box center [618, 272] width 11 height 11
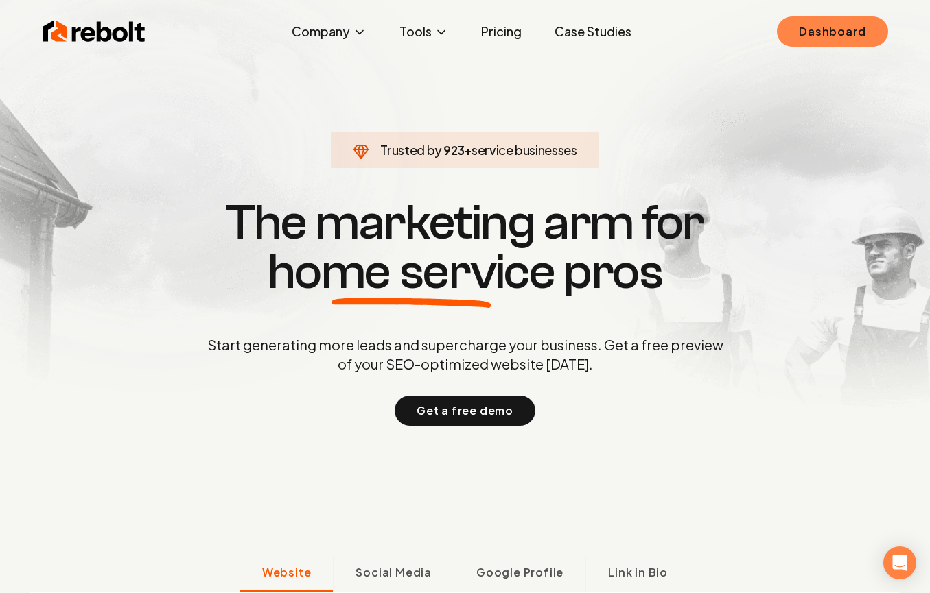
click at [863, 36] on link "Dashboard" at bounding box center [832, 31] width 110 height 30
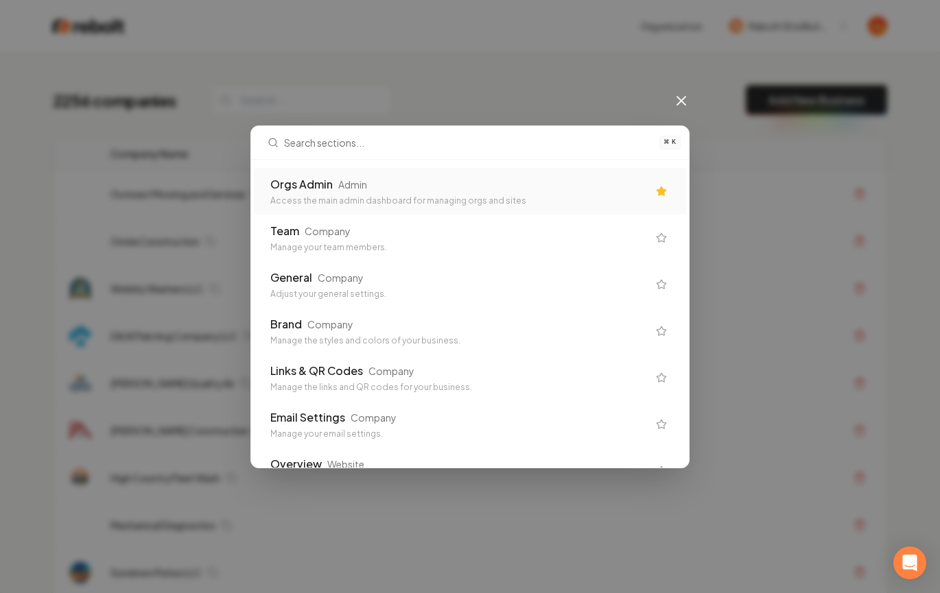
click at [398, 172] on div "Orgs Admin Admin Access the main admin dashboard for managing orgs and sites" at bounding box center [470, 191] width 432 height 47
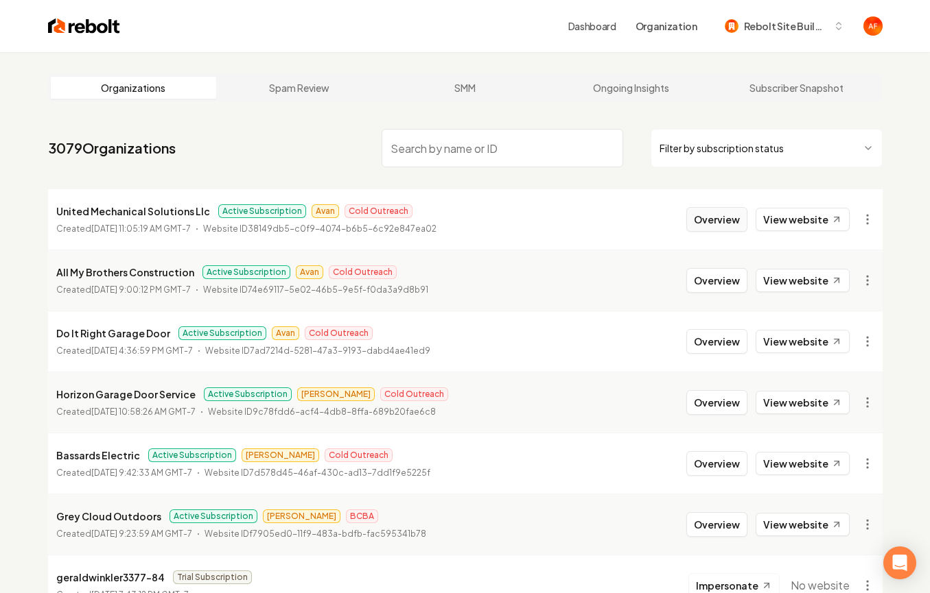
click at [727, 211] on button "Overview" at bounding box center [716, 219] width 61 height 25
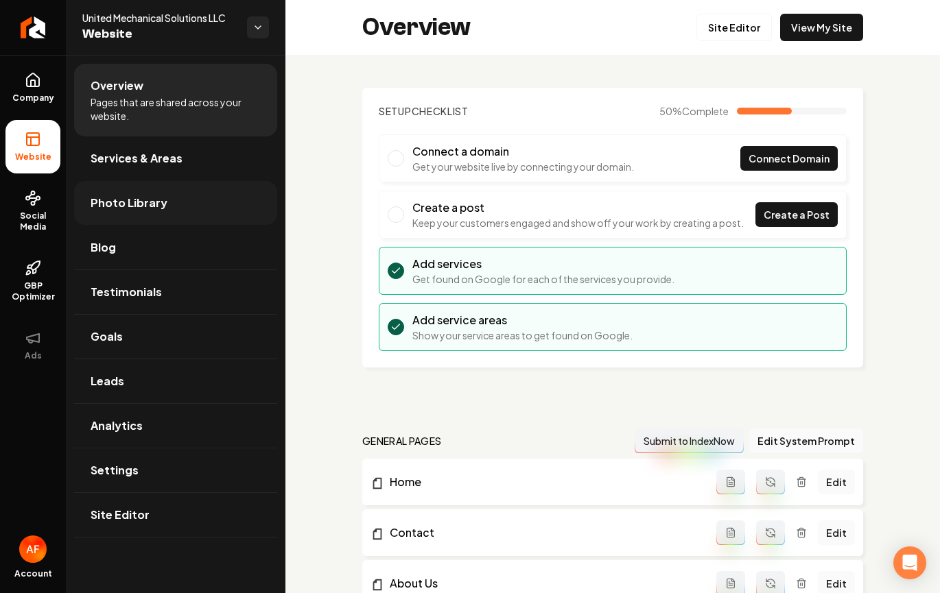
click at [111, 203] on span "Photo Library" at bounding box center [129, 203] width 77 height 16
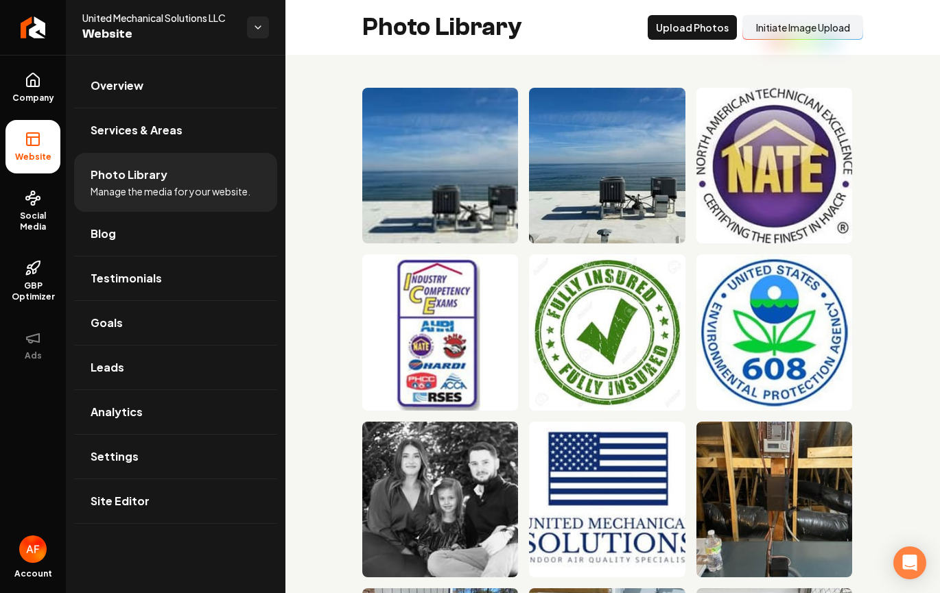
click at [778, 34] on button "Initiate Image Upload" at bounding box center [802, 27] width 121 height 25
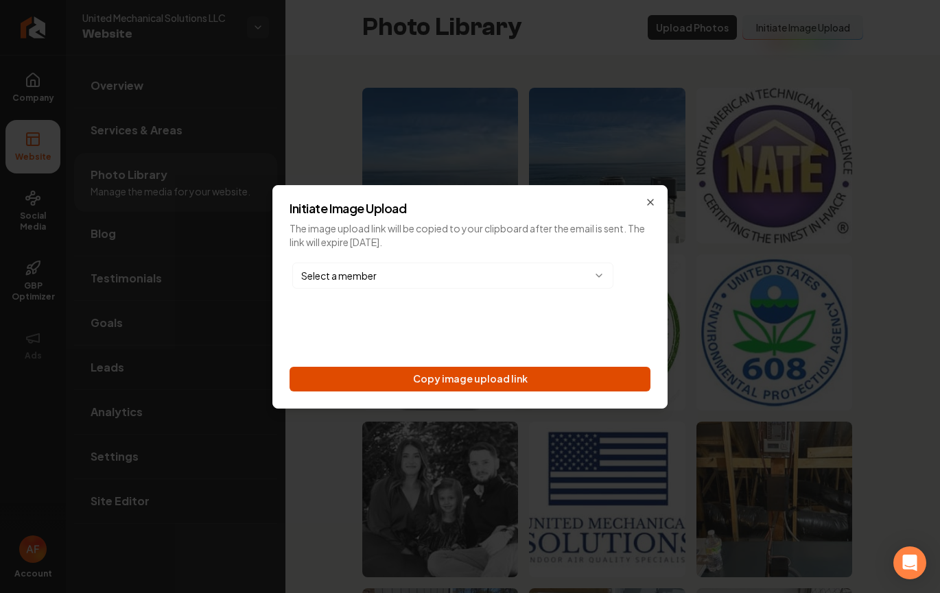
click at [458, 372] on button "Copy image upload link" at bounding box center [469, 379] width 361 height 25
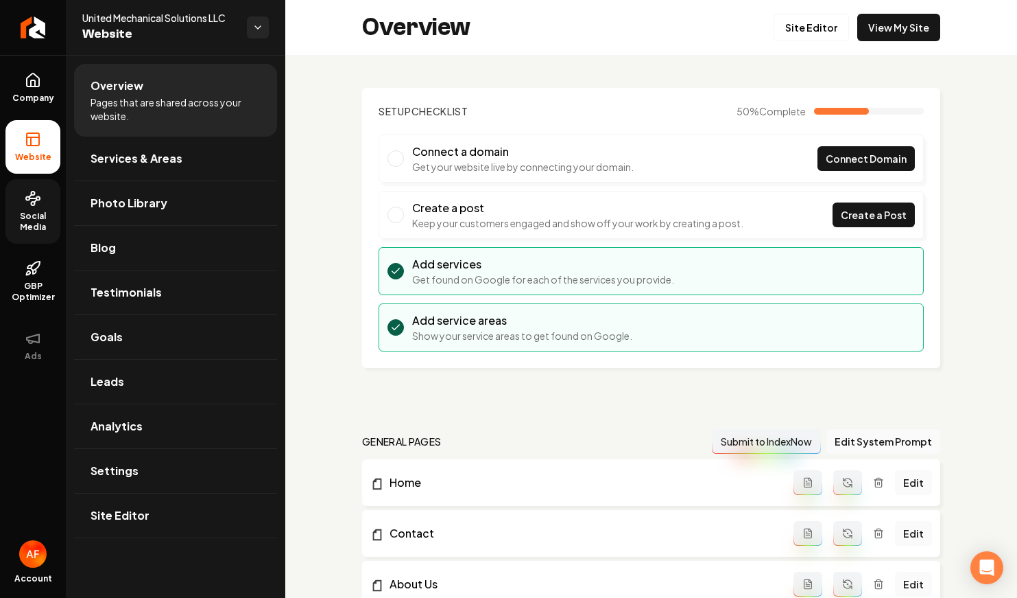
click at [22, 215] on span "Social Media" at bounding box center [32, 222] width 55 height 22
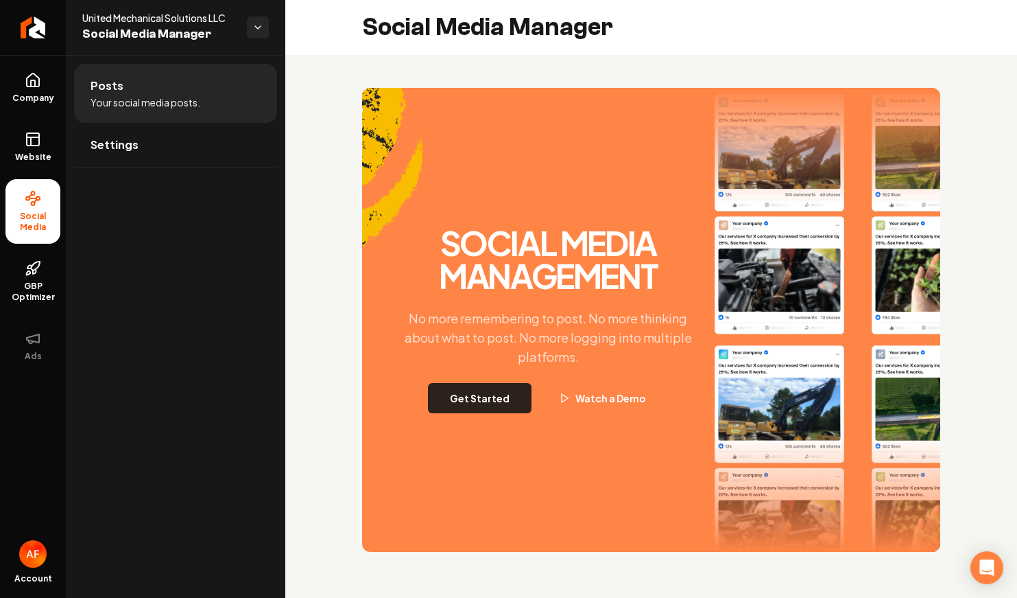
click at [477, 394] on button "Get Started" at bounding box center [480, 398] width 104 height 30
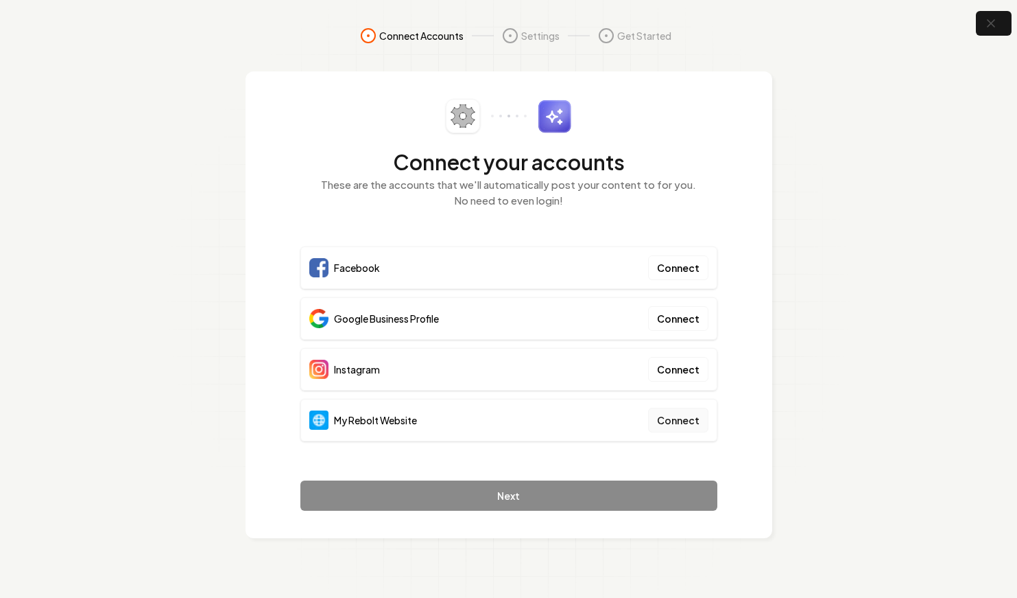
click at [676, 412] on button "Connect" at bounding box center [678, 419] width 60 height 25
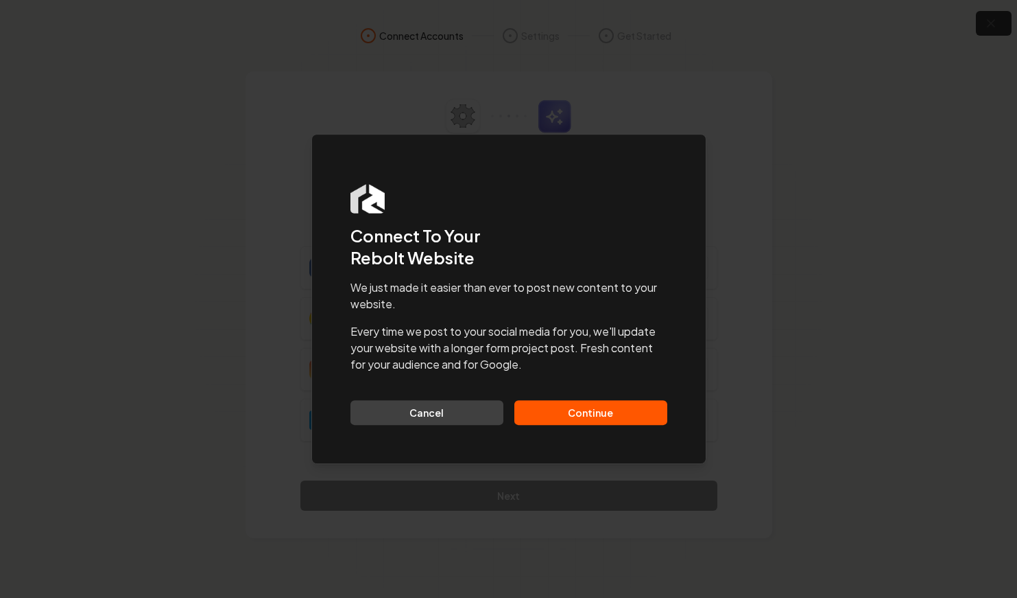
click at [574, 403] on button "Continue" at bounding box center [591, 412] width 153 height 25
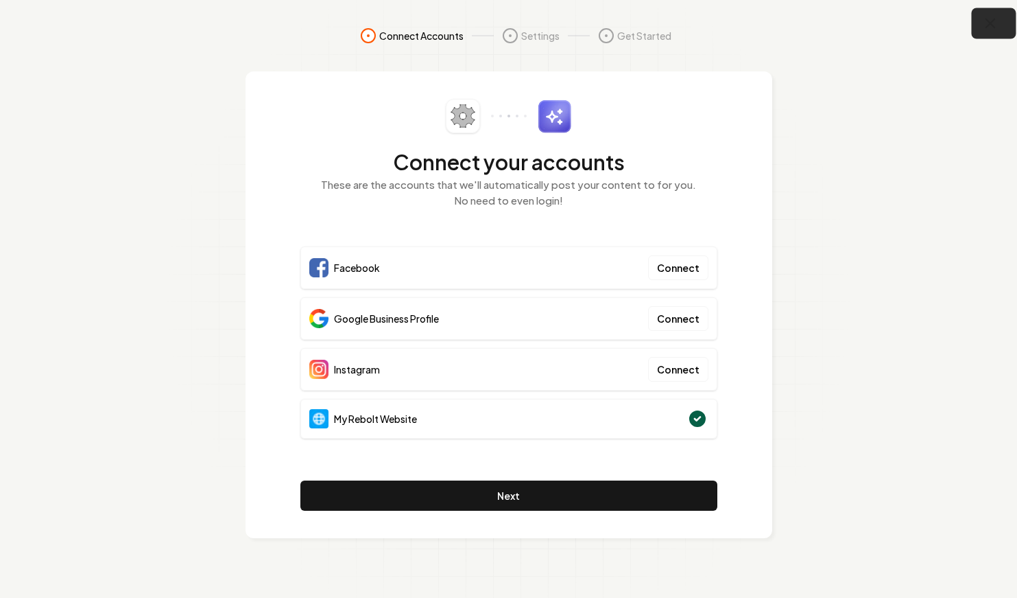
click at [996, 24] on icon "button" at bounding box center [990, 23] width 17 height 17
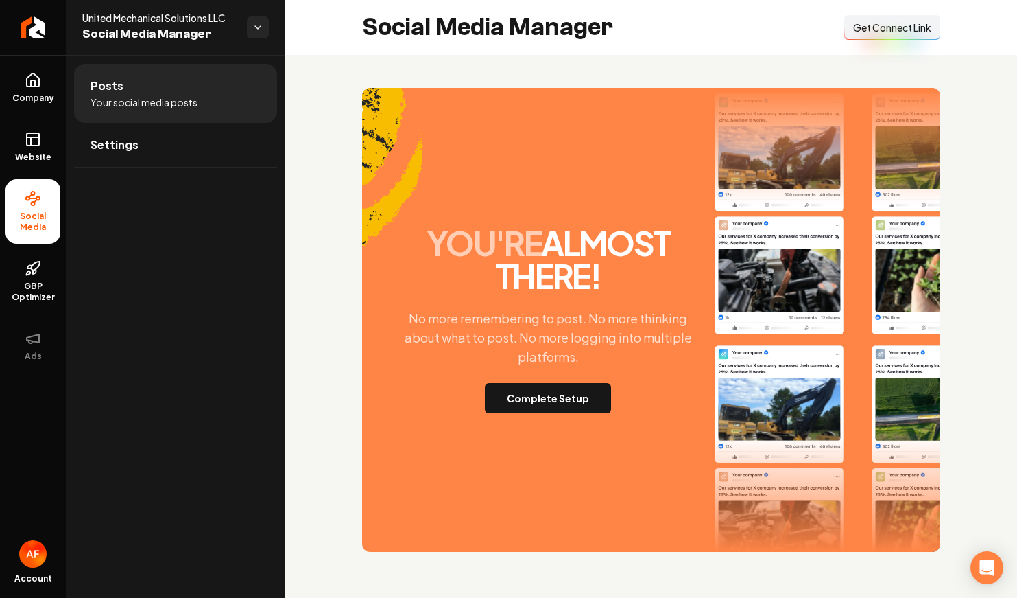
click at [896, 32] on span "Get Connect Link" at bounding box center [892, 28] width 78 height 14
